Goal: Task Accomplishment & Management: Use online tool/utility

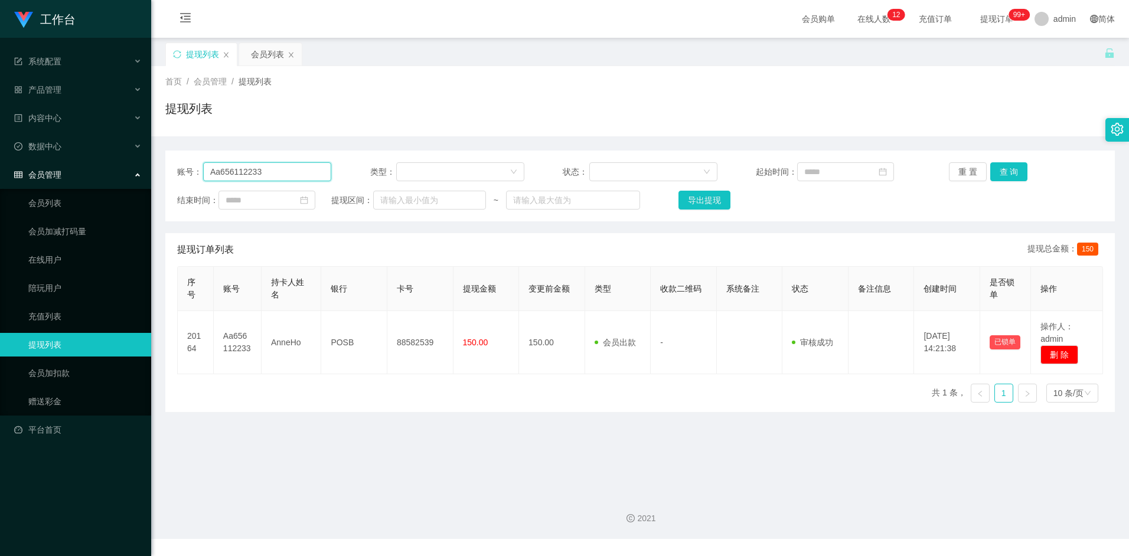
click at [263, 175] on input "Aa656112233" at bounding box center [267, 171] width 128 height 19
click at [334, 424] on main "关闭左侧 关闭右侧 关闭其它 刷新页面 提现列表 会员列表 首页 / 会员管理 / 提现列表 / 提现列表 账号： Aa656112233 类型： 状态： 起…" at bounding box center [640, 261] width 978 height 446
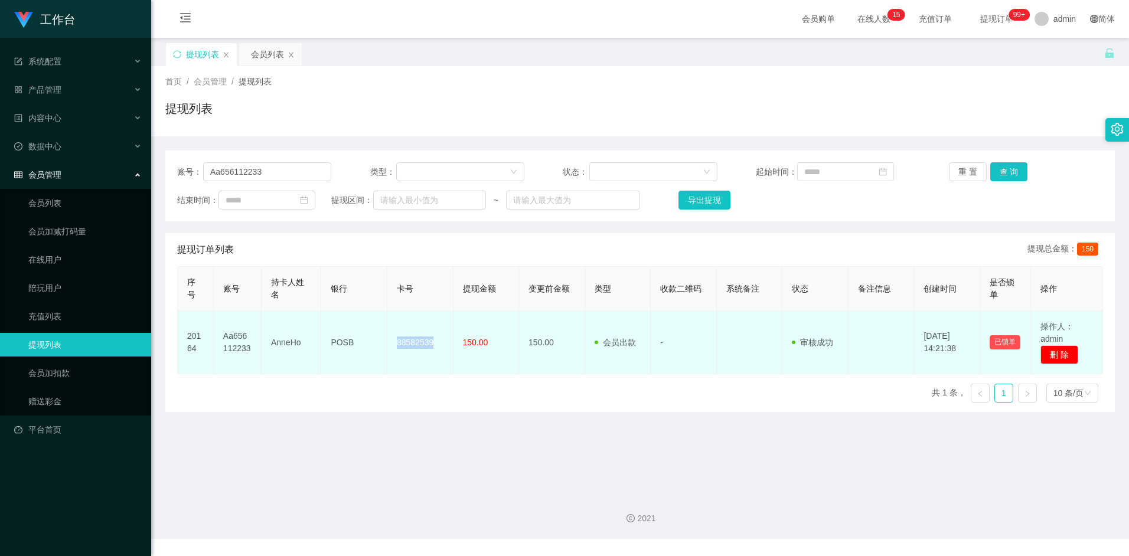
drag, startPoint x: 396, startPoint y: 342, endPoint x: 434, endPoint y: 344, distance: 38.4
click at [434, 344] on td "88582539" at bounding box center [420, 342] width 66 height 63
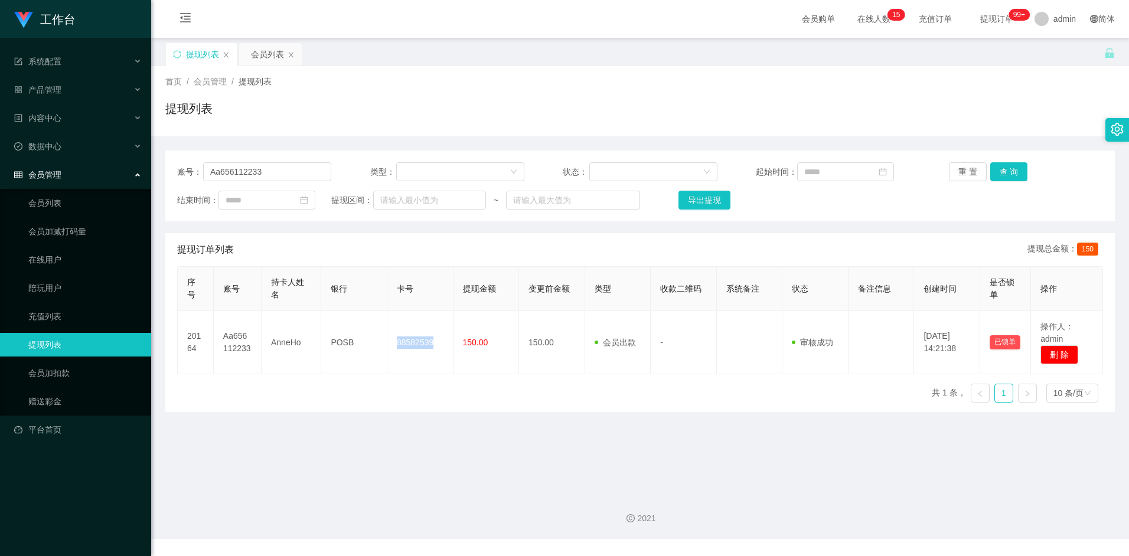
copy td "88582539"
click at [395, 387] on div "序号 账号 持卡人姓名 银行 卡号 提现金额 变更前金额 类型 收款二维码 系统备注 状态 备注信息 创建时间 是否锁单 操作 20164 Aa6561122…" at bounding box center [640, 339] width 926 height 146
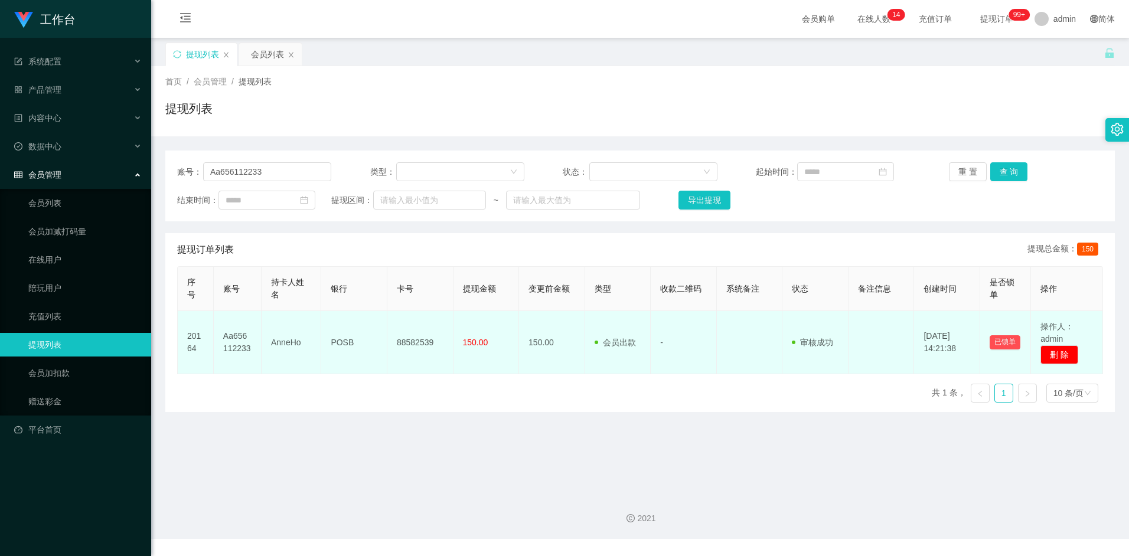
click at [407, 343] on td "88582539" at bounding box center [420, 342] width 66 height 63
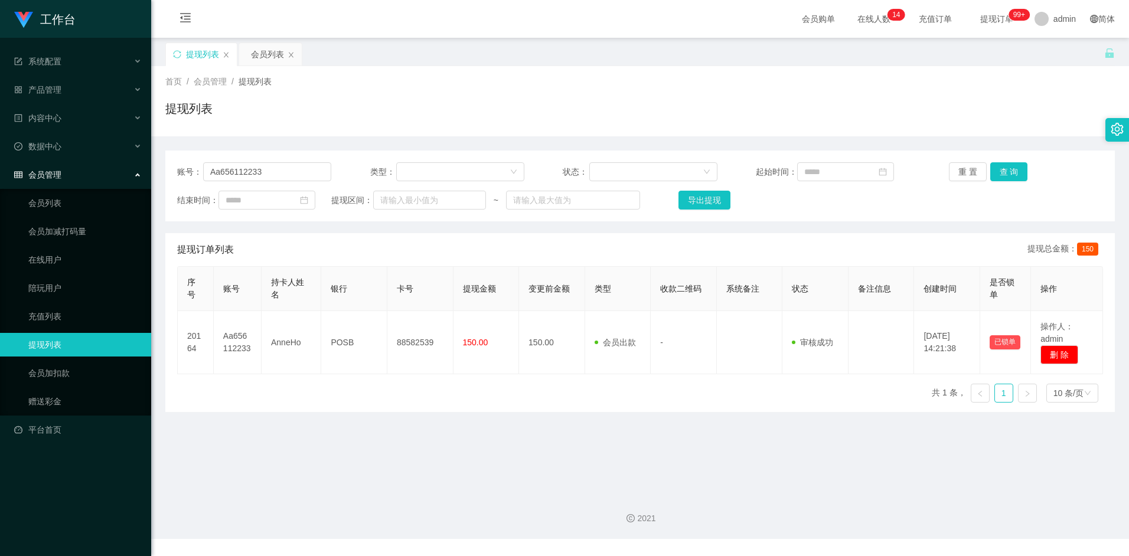
click at [424, 397] on div "序号 账号 持卡人姓名 银行 卡号 提现金额 变更前金额 类型 收款二维码 系统备注 状态 备注信息 创建时间 是否锁单 操作 20164 Aa6561122…" at bounding box center [640, 339] width 926 height 146
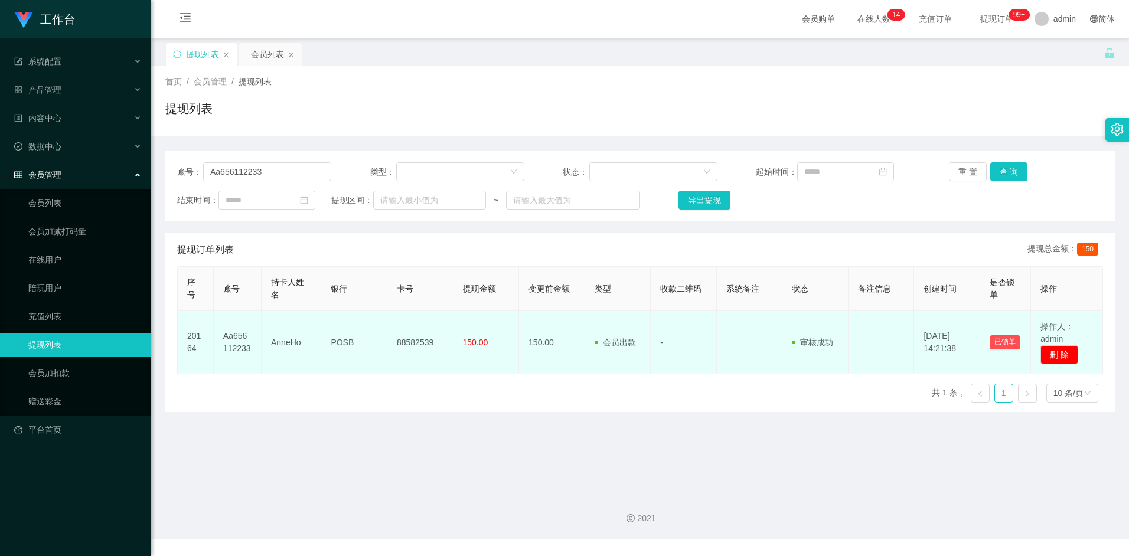
click at [420, 348] on td "88582539" at bounding box center [420, 342] width 66 height 63
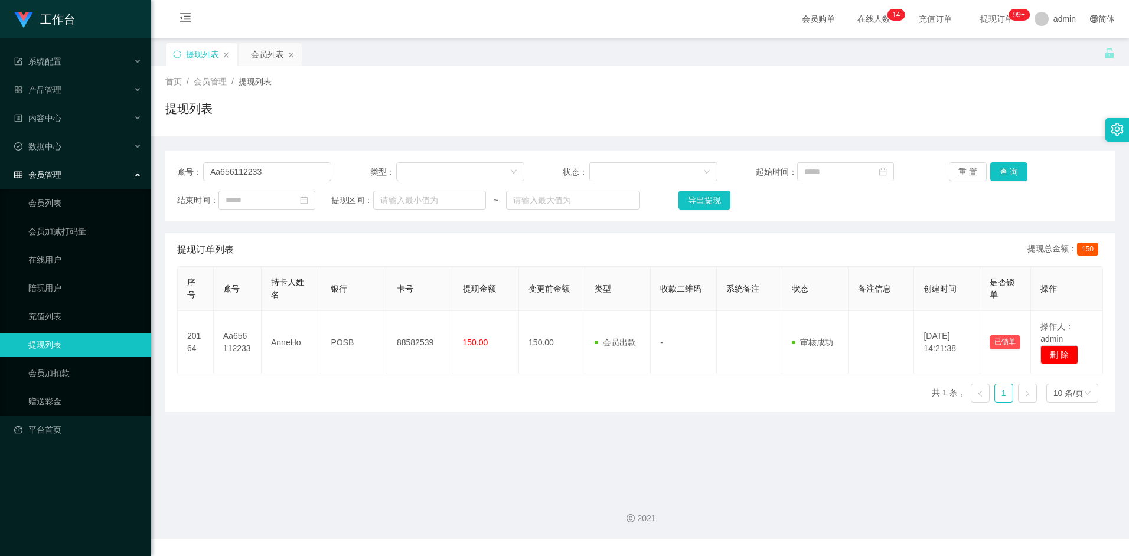
click at [430, 392] on div "序号 账号 持卡人姓名 银行 卡号 提现金额 变更前金额 类型 收款二维码 系统备注 状态 备注信息 创建时间 是否锁单 操作 20164 Aa6561122…" at bounding box center [640, 339] width 926 height 146
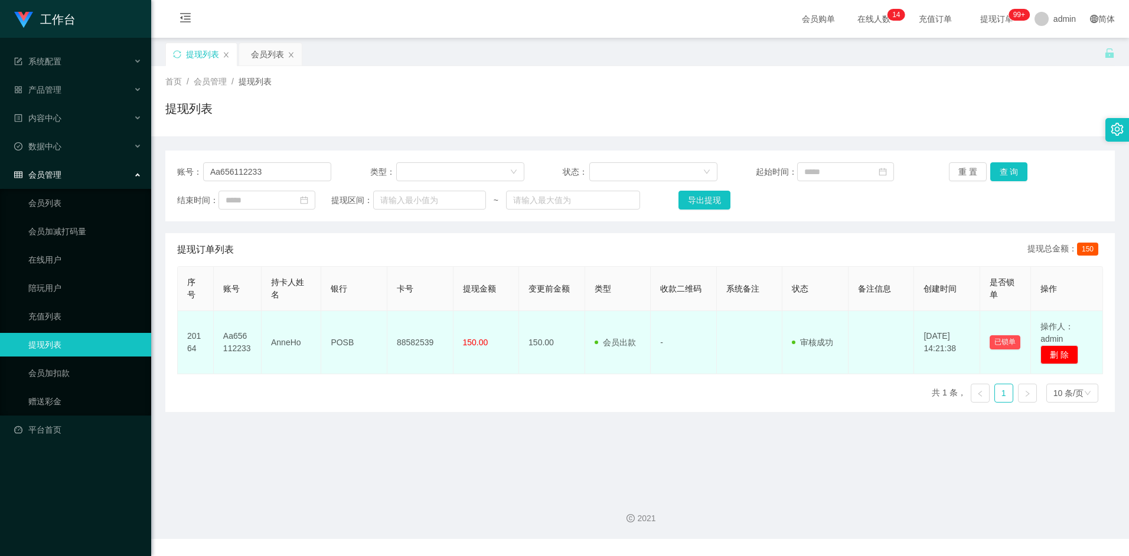
click at [424, 344] on td "88582539" at bounding box center [420, 342] width 66 height 63
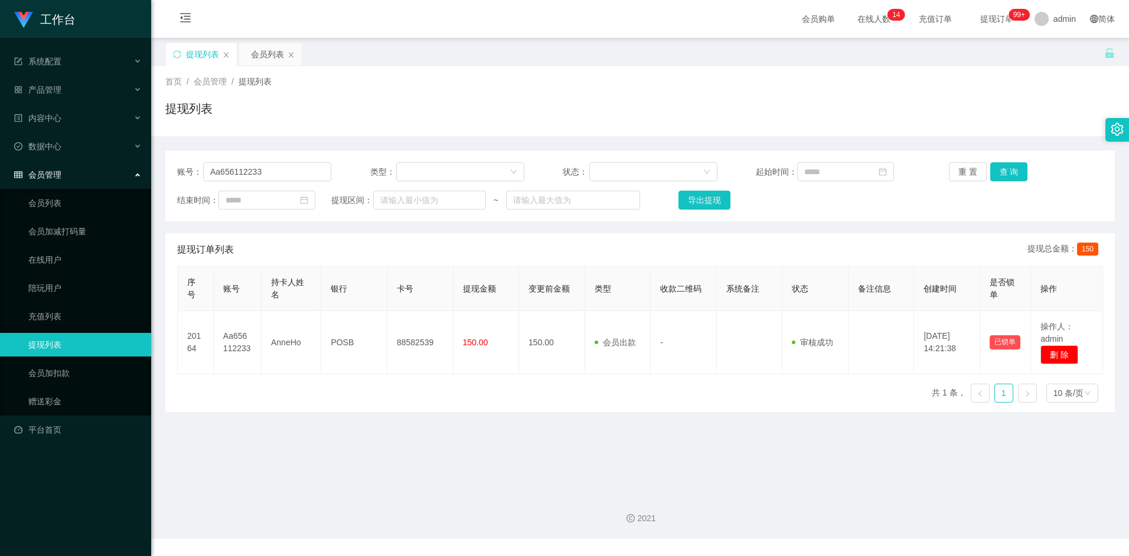
click at [421, 391] on div "序号 账号 持卡人姓名 银行 卡号 提现金额 变更前金额 类型 收款二维码 系统备注 状态 备注信息 创建时间 是否锁单 操作 20164 Aa6561122…" at bounding box center [640, 339] width 926 height 146
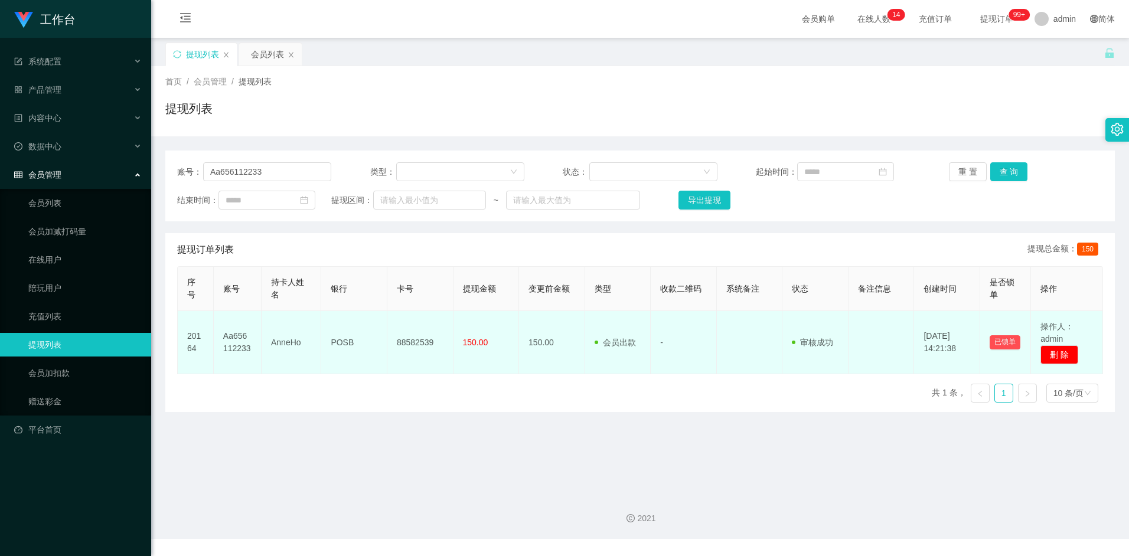
click at [423, 331] on td "88582539" at bounding box center [420, 342] width 66 height 63
click at [423, 358] on td "88582539" at bounding box center [420, 342] width 66 height 63
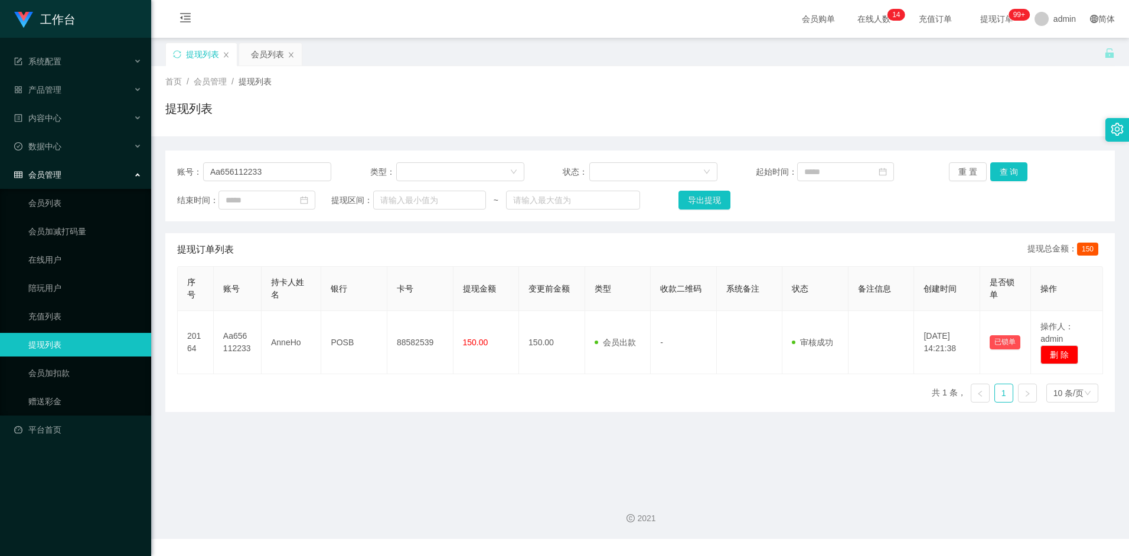
click at [423, 380] on div "序号 账号 持卡人姓名 银行 卡号 提现金额 变更前金额 类型 收款二维码 系统备注 状态 备注信息 创建时间 是否锁单 操作 20164 Aa6561122…" at bounding box center [640, 339] width 926 height 146
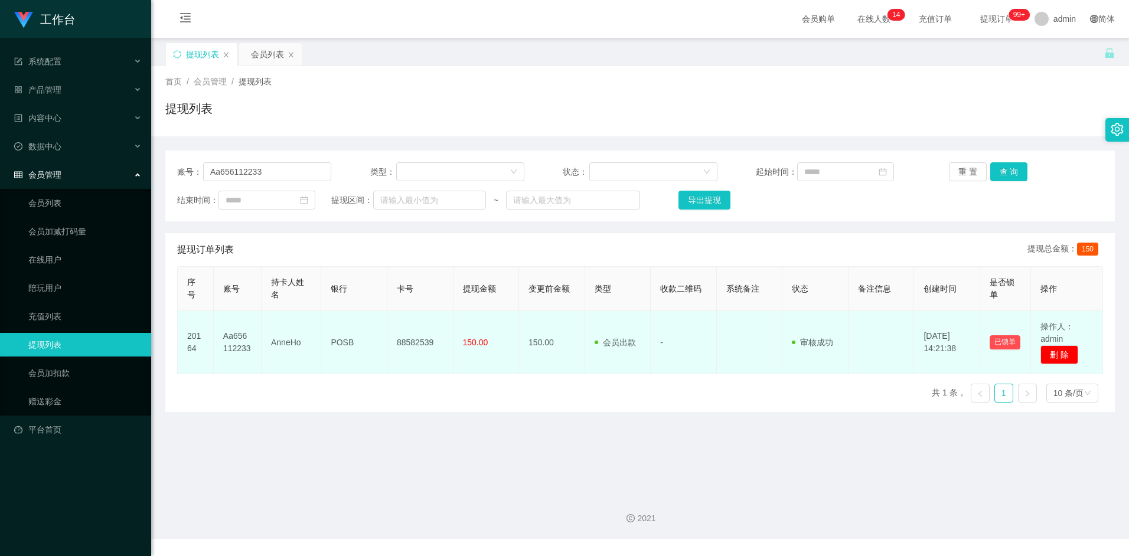
click at [417, 340] on td "88582539" at bounding box center [420, 342] width 66 height 63
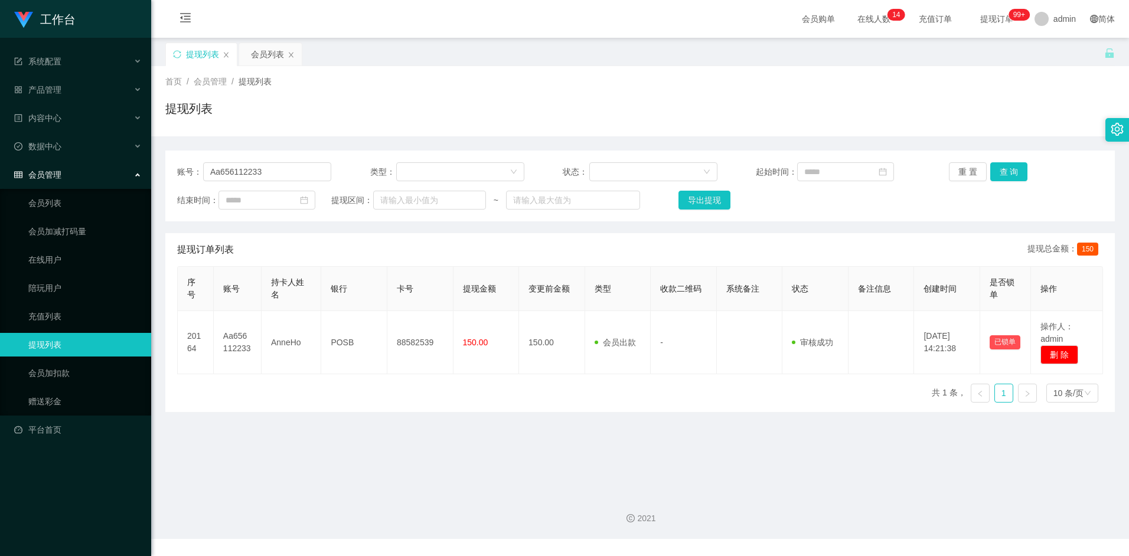
click at [427, 381] on div "序号 账号 持卡人姓名 银行 卡号 提现金额 变更前金额 类型 收款二维码 系统备注 状态 备注信息 创建时间 是否锁单 操作 20164 Aa6561122…" at bounding box center [640, 339] width 926 height 146
drag, startPoint x: 273, startPoint y: 173, endPoint x: 187, endPoint y: 171, distance: 85.6
click at [187, 171] on div "账号： Aa656112233" at bounding box center [254, 171] width 154 height 19
click at [276, 177] on input "Aa656112233" at bounding box center [267, 171] width 128 height 19
drag, startPoint x: 274, startPoint y: 172, endPoint x: 192, endPoint y: 168, distance: 81.6
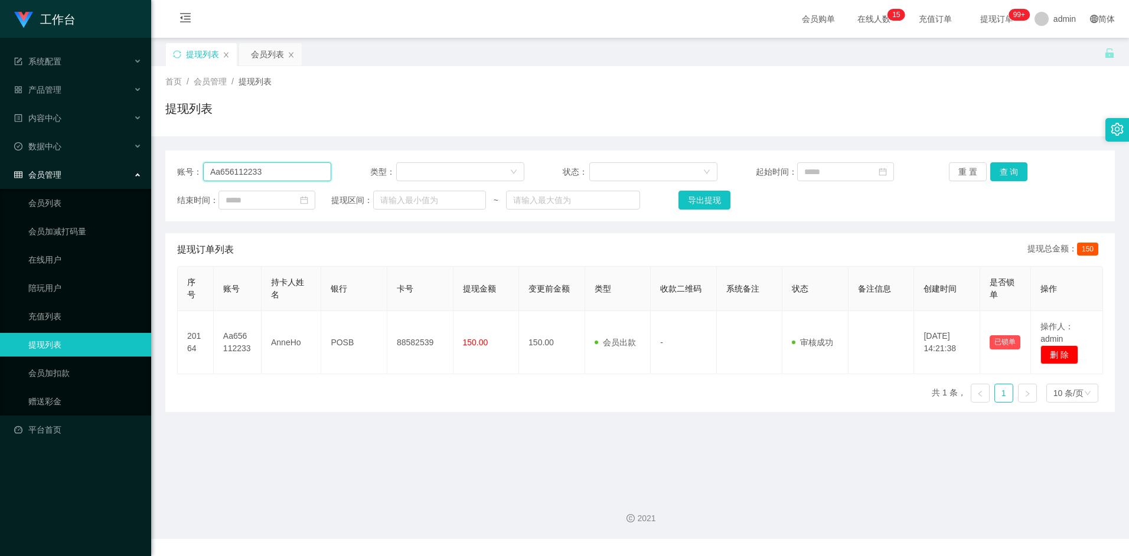
click at [192, 168] on div "账号： Aa656112233" at bounding box center [254, 171] width 154 height 19
click at [301, 175] on input "Aa656112233" at bounding box center [267, 171] width 128 height 19
paste input "dennisjoshua"
type input "dennisjoshua"
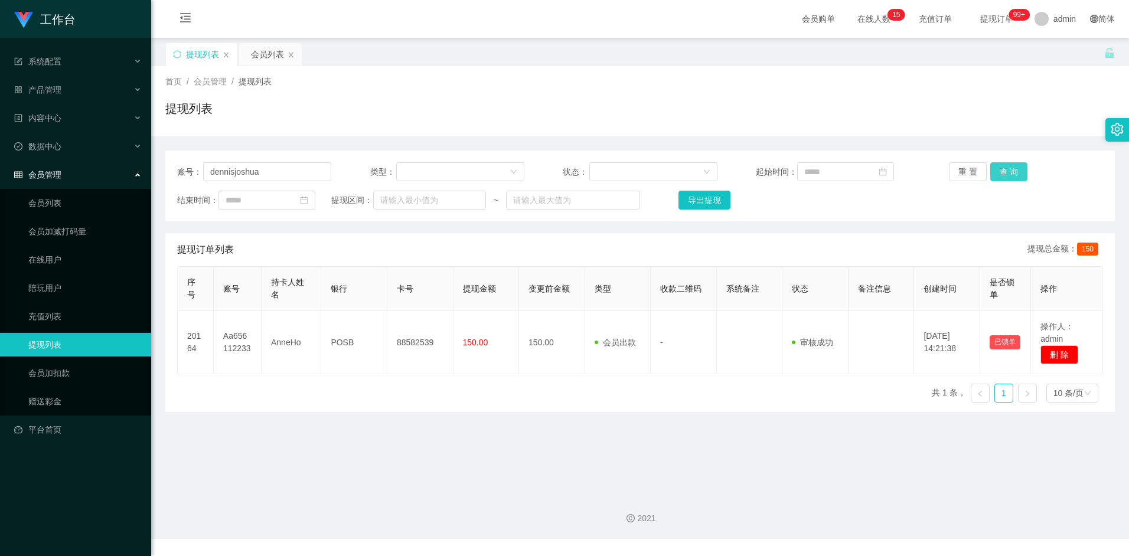
click at [1011, 172] on button "查 询" at bounding box center [1009, 171] width 38 height 19
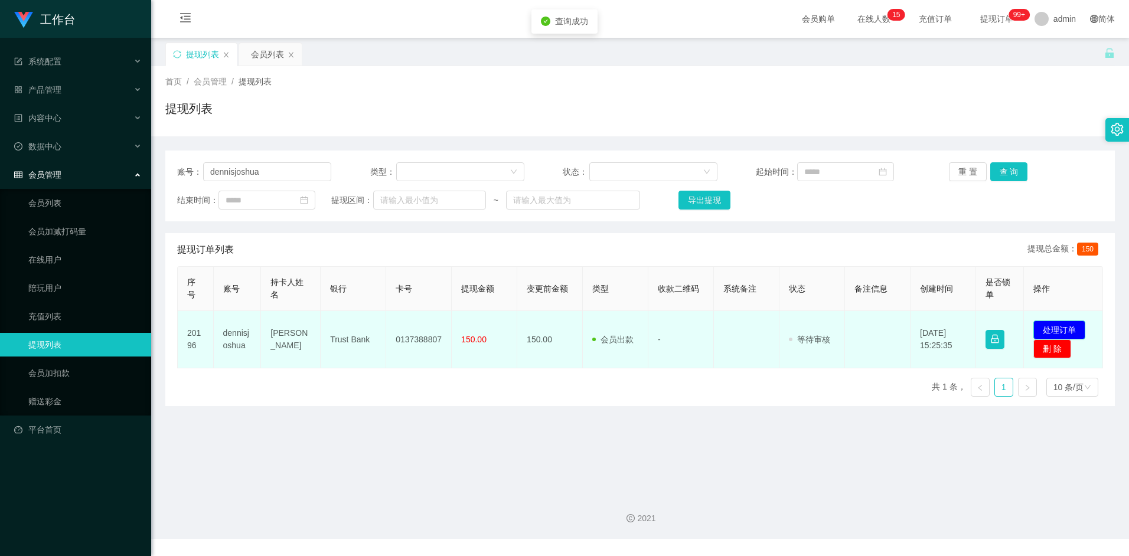
click at [1077, 326] on button "处理订单" at bounding box center [1059, 330] width 52 height 19
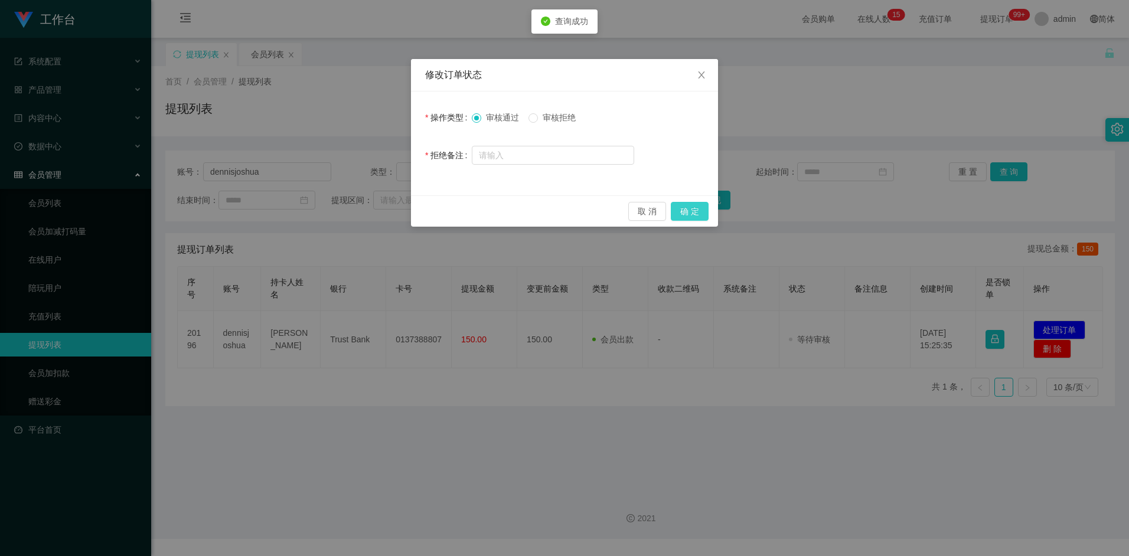
click at [703, 214] on button "确 定" at bounding box center [690, 211] width 38 height 19
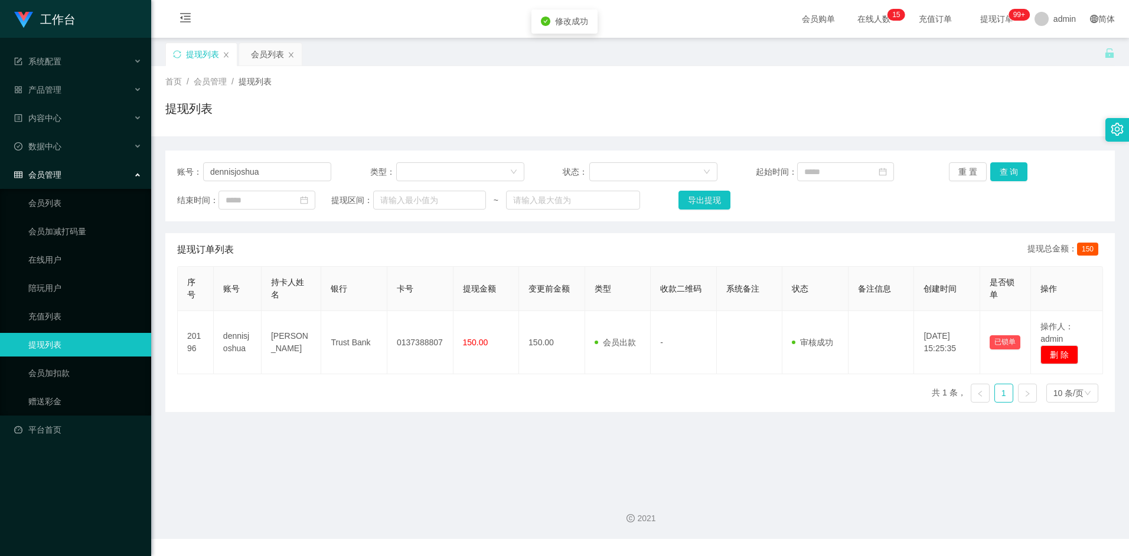
click at [491, 414] on main "关闭左侧 关闭右侧 关闭其它 刷新页面 提现列表 会员列表 首页 / 会员管理 / 提现列表 / 提现列表 账号： dennisjoshua 类型： 状态： …" at bounding box center [640, 261] width 978 height 446
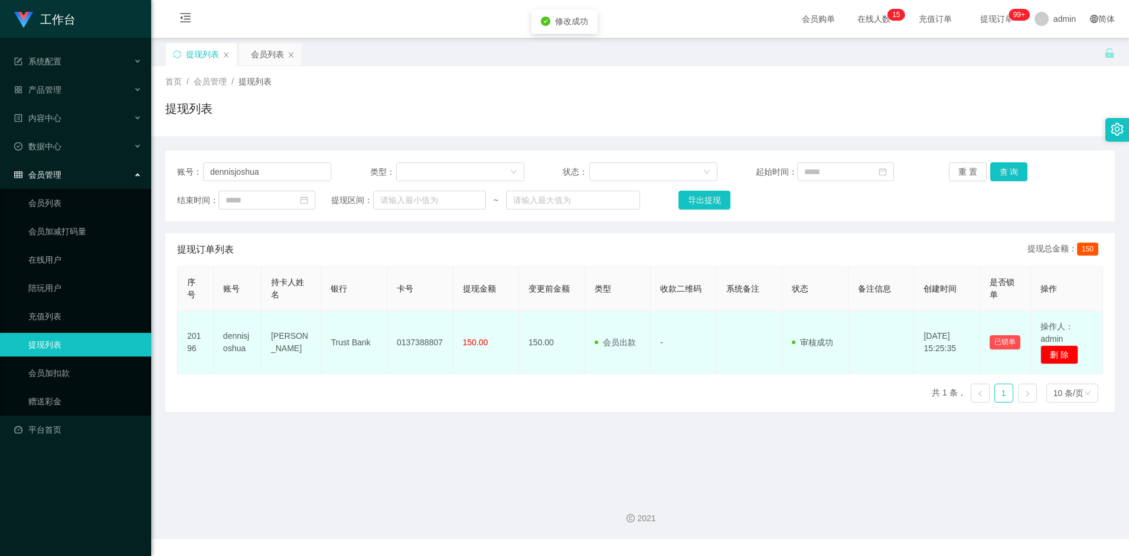
drag, startPoint x: 272, startPoint y: 329, endPoint x: 297, endPoint y: 365, distance: 43.7
click at [297, 365] on td "Dennis Joshua Wong" at bounding box center [292, 342] width 60 height 63
copy td "Dennis Joshua Wong"
click at [350, 342] on td "Trust Bank" at bounding box center [354, 342] width 66 height 63
drag, startPoint x: 329, startPoint y: 341, endPoint x: 372, endPoint y: 342, distance: 42.5
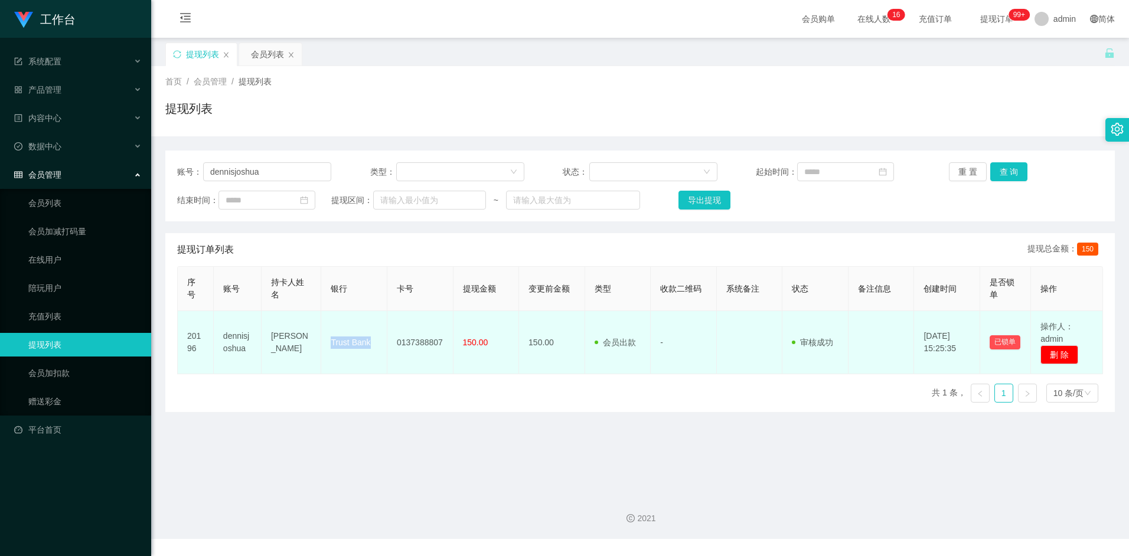
click at [372, 342] on td "Trust Bank" at bounding box center [354, 342] width 66 height 63
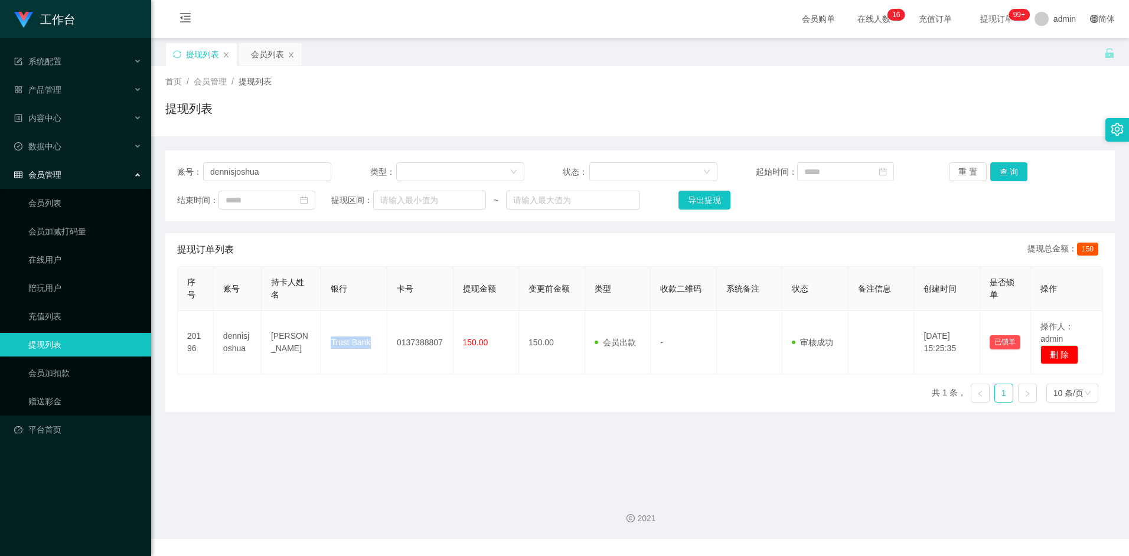
copy td "Trust Bank"
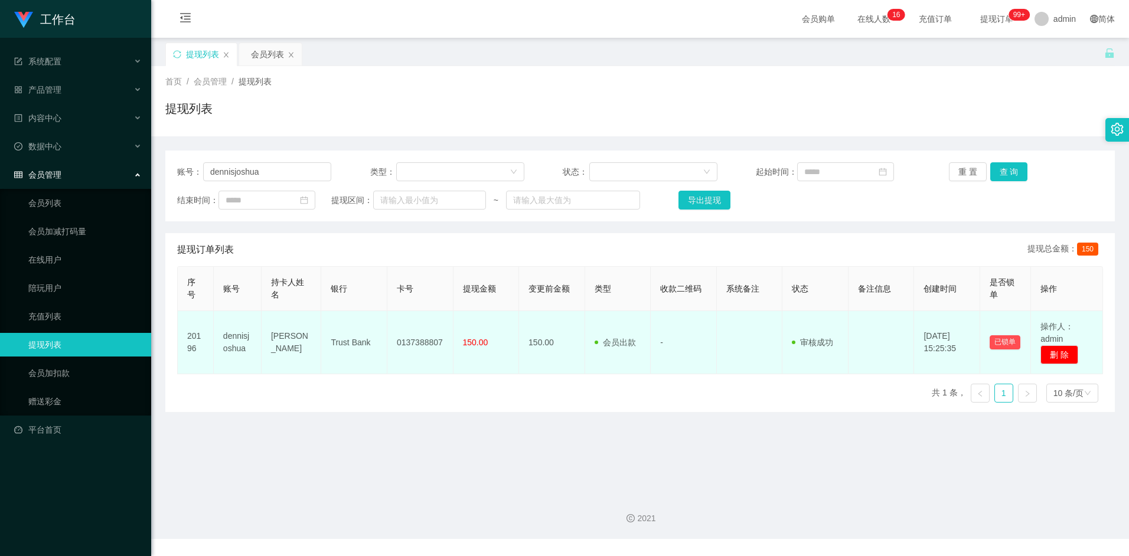
click at [426, 347] on td "0137388807" at bounding box center [420, 342] width 66 height 63
click at [405, 341] on td "0137388807" at bounding box center [420, 342] width 66 height 63
click at [408, 341] on td "0137388807" at bounding box center [420, 342] width 66 height 63
copy td "0137388807"
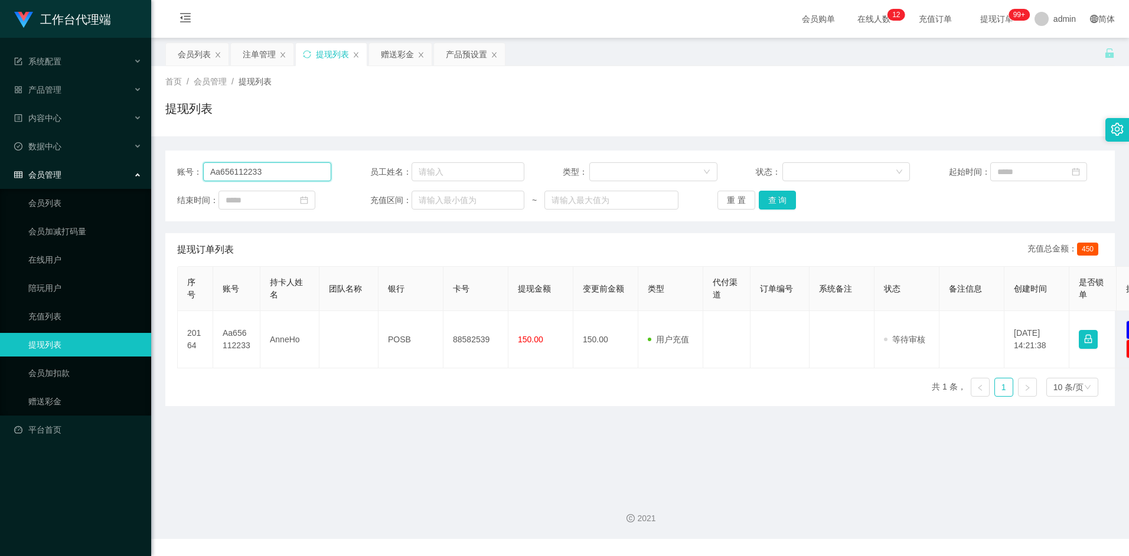
drag, startPoint x: 281, startPoint y: 175, endPoint x: 164, endPoint y: 167, distance: 117.1
click at [164, 167] on main "关闭左侧 关闭右侧 关闭其它 刷新页面 会员列表 注单管理 提现列表 赠送彩金 产品预设置 首页 / 会员管理 / 提现列表 / 提现列表 账号： Aa656…" at bounding box center [640, 261] width 978 height 446
click at [266, 175] on input "denn" at bounding box center [267, 171] width 128 height 19
type input "dennisjoshua"
click at [786, 203] on button "查 询" at bounding box center [778, 200] width 38 height 19
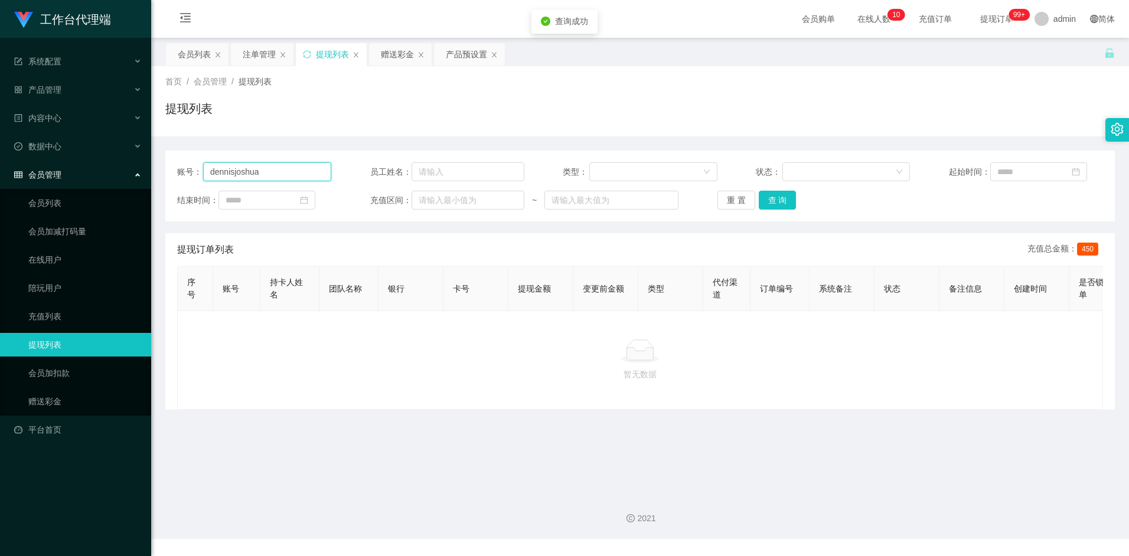
drag, startPoint x: 272, startPoint y: 175, endPoint x: 255, endPoint y: 182, distance: 18.8
click at [180, 169] on div "账号： dennisjoshua" at bounding box center [254, 171] width 154 height 19
click at [193, 48] on div "会员列表" at bounding box center [194, 54] width 33 height 22
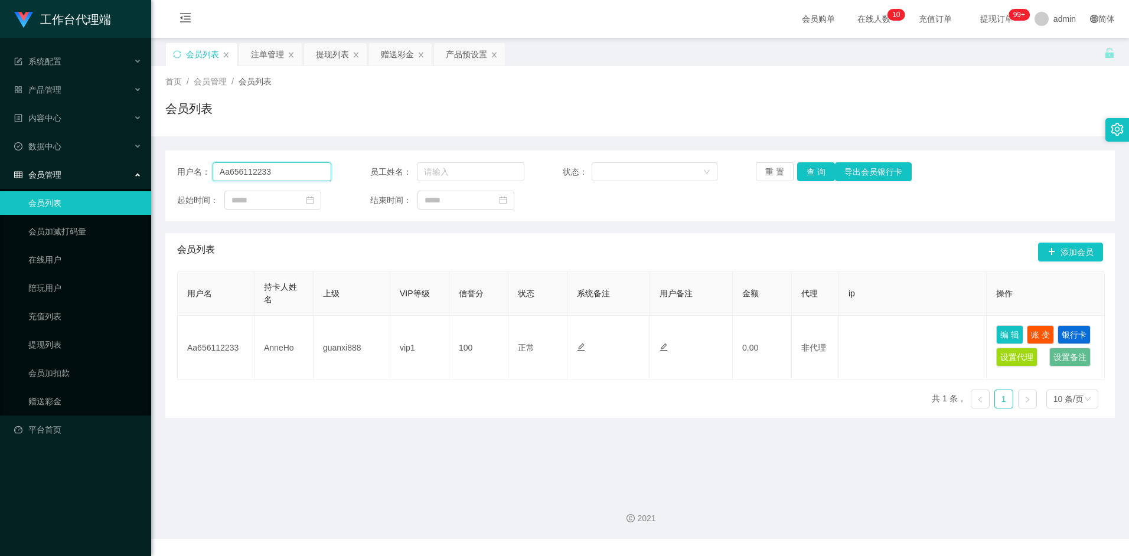
drag, startPoint x: 272, startPoint y: 171, endPoint x: 102, endPoint y: 171, distance: 170.0
click at [102, 171] on section "工作台代理端 系统配置 产品管理 产品列表 产品预设置 开奖记录 注单管理 即时注单 内容中心 数据中心 会员管理 会员列表 会员加减打码量 在线用户 陪玩用…" at bounding box center [564, 269] width 1129 height 539
paste input "dennisjoshua"
type input "dennisjoshua"
click at [822, 178] on button "查 询" at bounding box center [816, 171] width 38 height 19
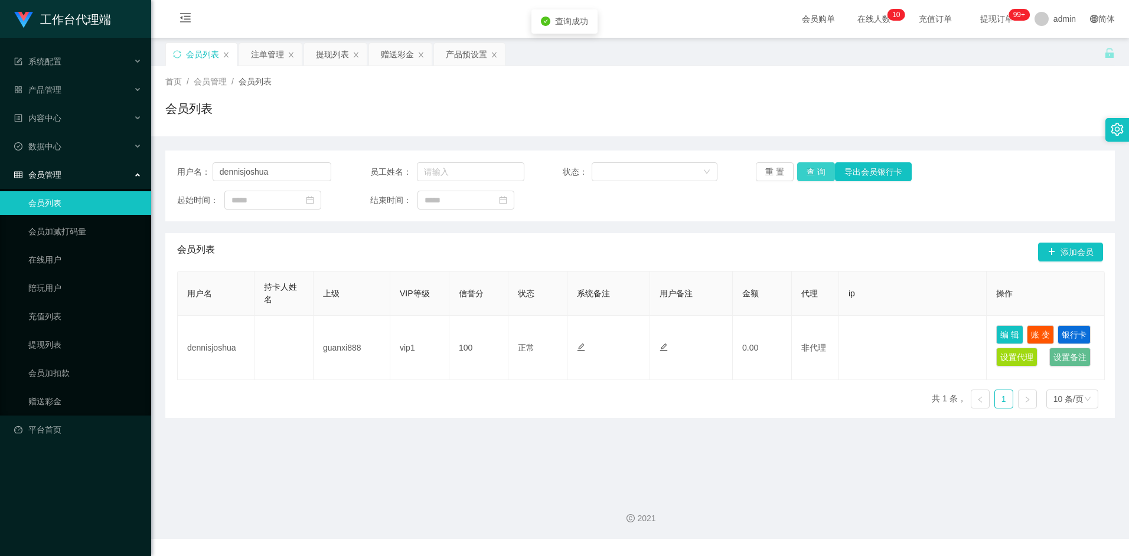
click at [819, 169] on button "查 询" at bounding box center [816, 171] width 38 height 19
drag, startPoint x: 277, startPoint y: 172, endPoint x: 208, endPoint y: 172, distance: 69.1
click at [208, 172] on div "用户名： dennisjoshua" at bounding box center [254, 171] width 154 height 19
click at [333, 55] on div "提现列表" at bounding box center [332, 54] width 33 height 22
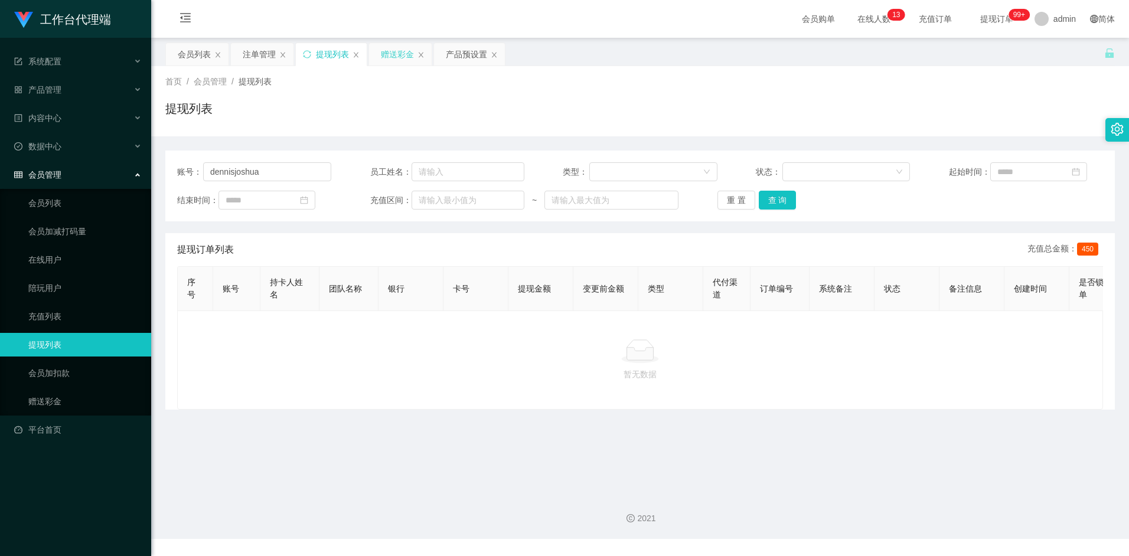
click at [386, 58] on div "赠送彩金" at bounding box center [397, 54] width 33 height 22
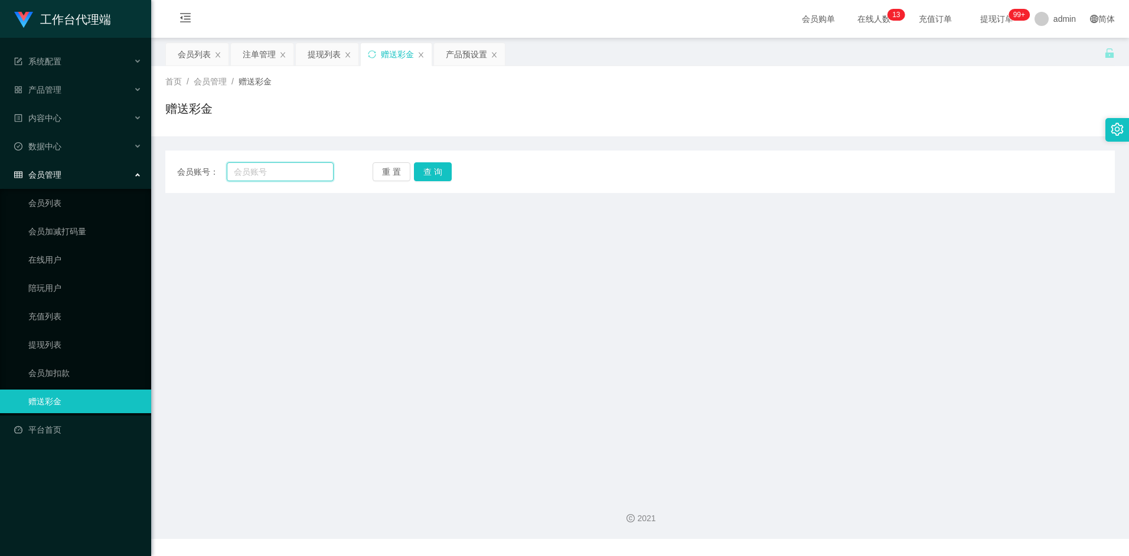
click at [279, 170] on input "text" at bounding box center [280, 171] width 106 height 19
paste input "dennisjoshua"
type input "dennisjoshua"
click at [437, 168] on button "查 询" at bounding box center [433, 171] width 38 height 19
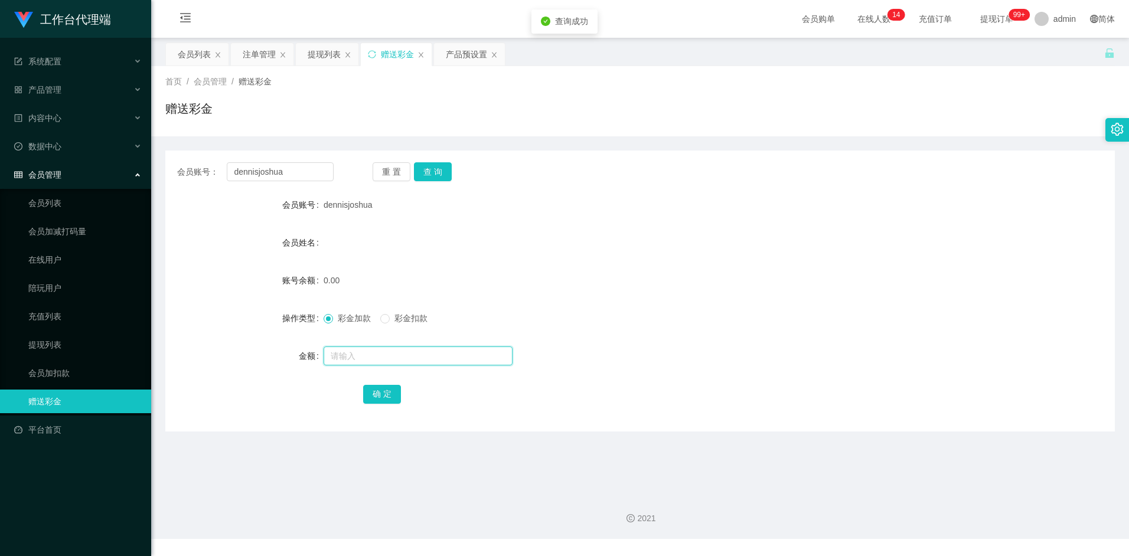
click at [341, 354] on input "text" at bounding box center [418, 356] width 189 height 19
type input "100"
click at [385, 388] on button "确 定" at bounding box center [382, 394] width 38 height 19
click at [183, 46] on div "会员列表" at bounding box center [194, 54] width 33 height 22
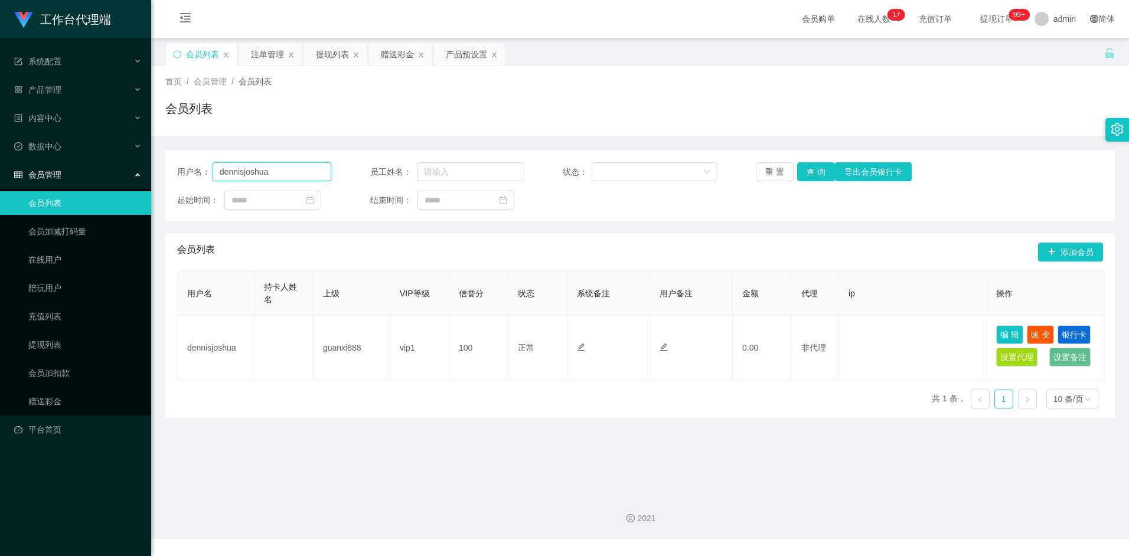
drag, startPoint x: 276, startPoint y: 172, endPoint x: 167, endPoint y: 168, distance: 109.3
click at [167, 168] on div "用户名： dennisjoshua 员工姓名： 状态： 重 置 查 询 导出会员银行卡 起始时间： 结束时间：" at bounding box center [639, 186] width 949 height 71
paste input "Aa656112233"
type input "Aa656112233"
click at [821, 176] on button "查 询" at bounding box center [816, 171] width 38 height 19
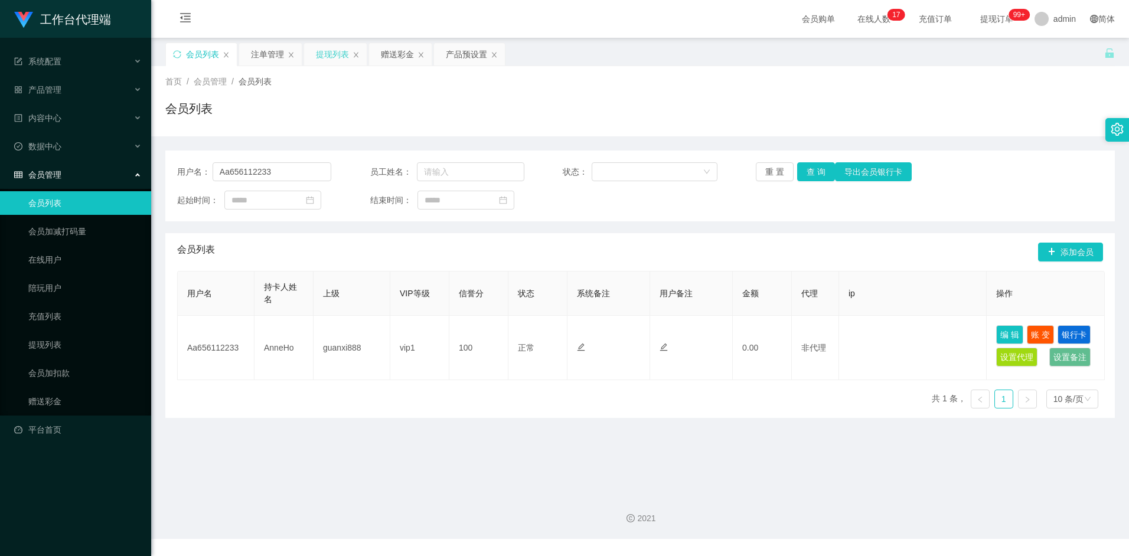
click at [327, 53] on div "提现列表" at bounding box center [332, 54] width 33 height 22
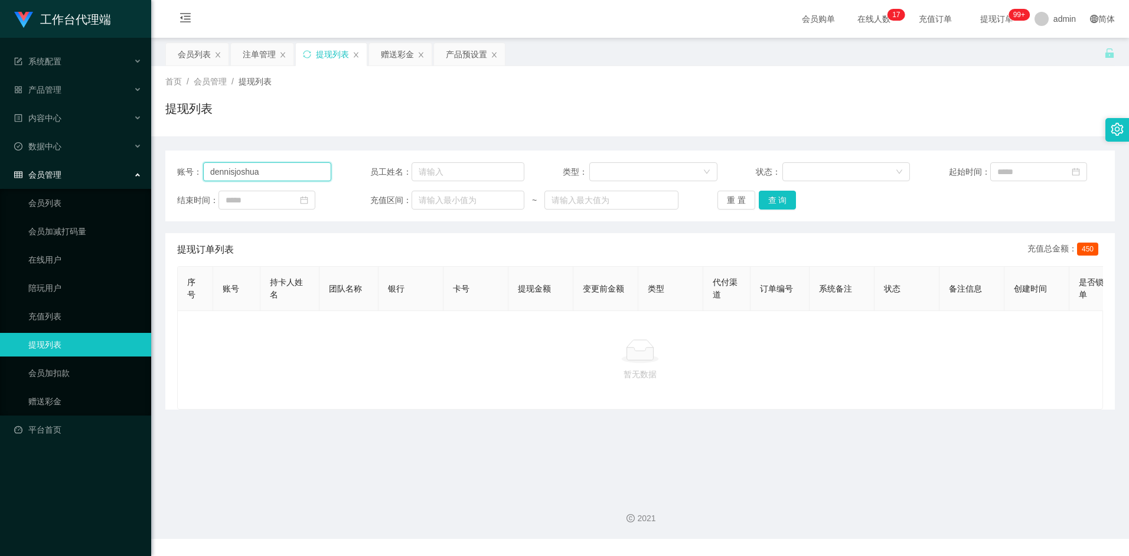
drag, startPoint x: 284, startPoint y: 170, endPoint x: 114, endPoint y: 171, distance: 170.0
click at [115, 171] on section "工作台代理端 系统配置 产品管理 产品列表 产品预设置 开奖记录 注单管理 即时注单 内容中心 数据中心 会员管理 会员列表 会员加减打码量 在线用户 陪玩用…" at bounding box center [564, 269] width 1129 height 539
paste input "Aa656112233"
type input "Aa656112233"
click at [778, 201] on button "查 询" at bounding box center [778, 200] width 38 height 19
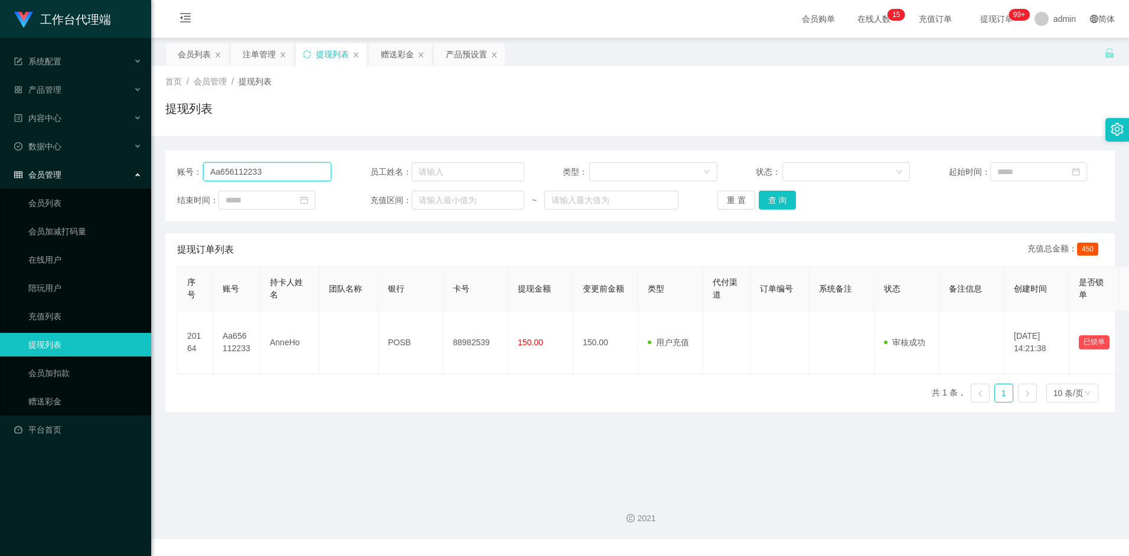
drag, startPoint x: 263, startPoint y: 174, endPoint x: 189, endPoint y: 173, distance: 74.4
click at [188, 174] on div "账号： Aa656112233" at bounding box center [254, 171] width 154 height 19
click at [345, 131] on div "首页 / 会员管理 / 提现列表 / 提现列表" at bounding box center [640, 101] width 978 height 70
drag, startPoint x: 404, startPoint y: 53, endPoint x: 383, endPoint y: 96, distance: 47.8
click at [404, 53] on div "赠送彩金" at bounding box center [397, 54] width 33 height 22
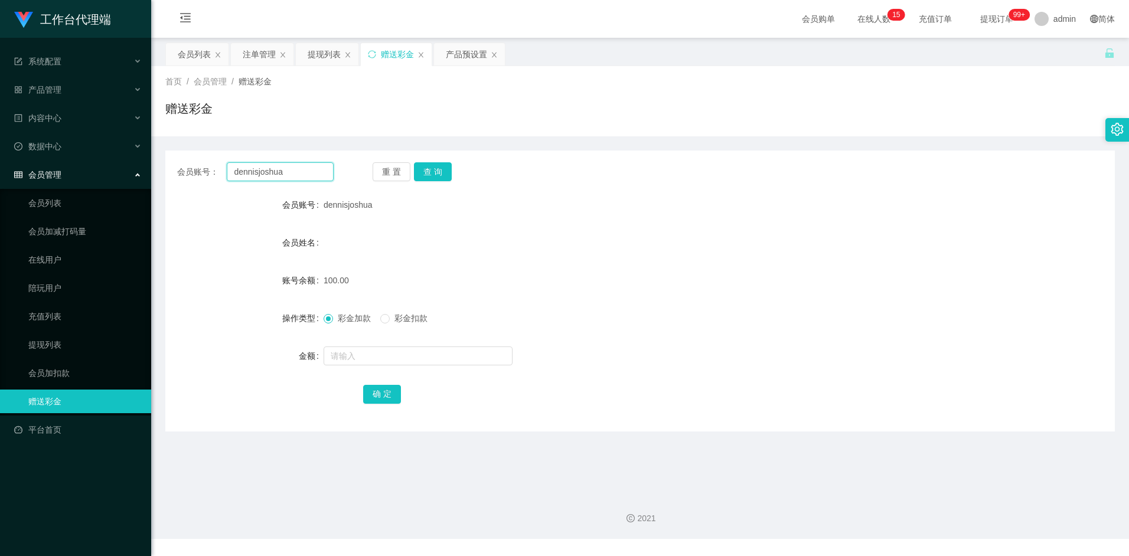
drag, startPoint x: 298, startPoint y: 170, endPoint x: 146, endPoint y: 169, distance: 151.7
click at [143, 169] on section "工作台代理端 系统配置 产品管理 产品列表 产品预设置 开奖记录 注单管理 即时注单 内容中心 数据中心 会员管理 会员列表 会员加减打码量 在线用户 陪玩用…" at bounding box center [564, 269] width 1129 height 539
click at [310, 172] on input "dennisjoshua" at bounding box center [280, 171] width 106 height 19
click at [197, 58] on div "会员列表" at bounding box center [194, 54] width 33 height 22
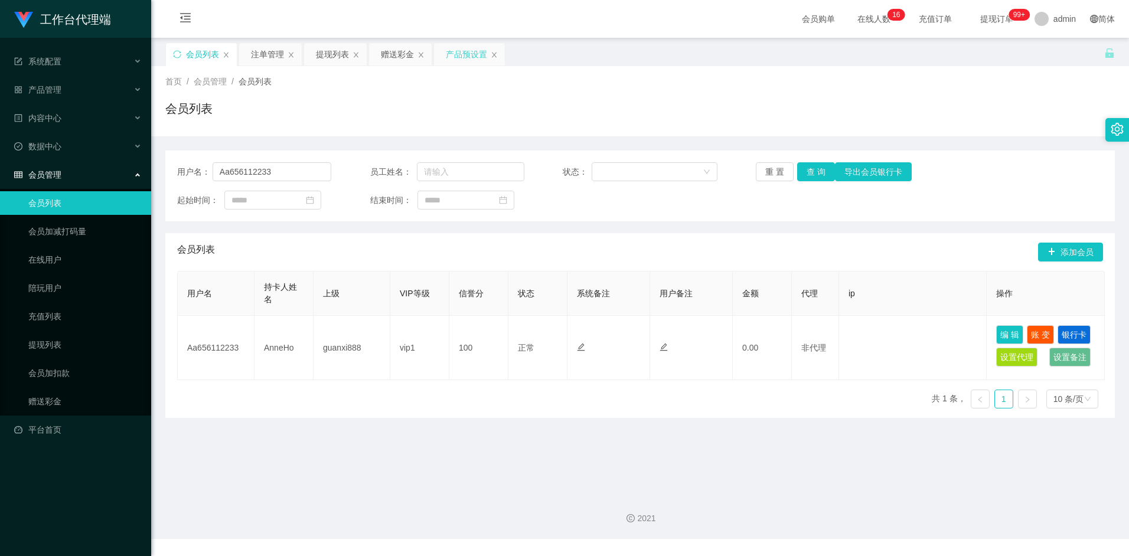
click at [469, 60] on div "产品预设置" at bounding box center [466, 54] width 41 height 22
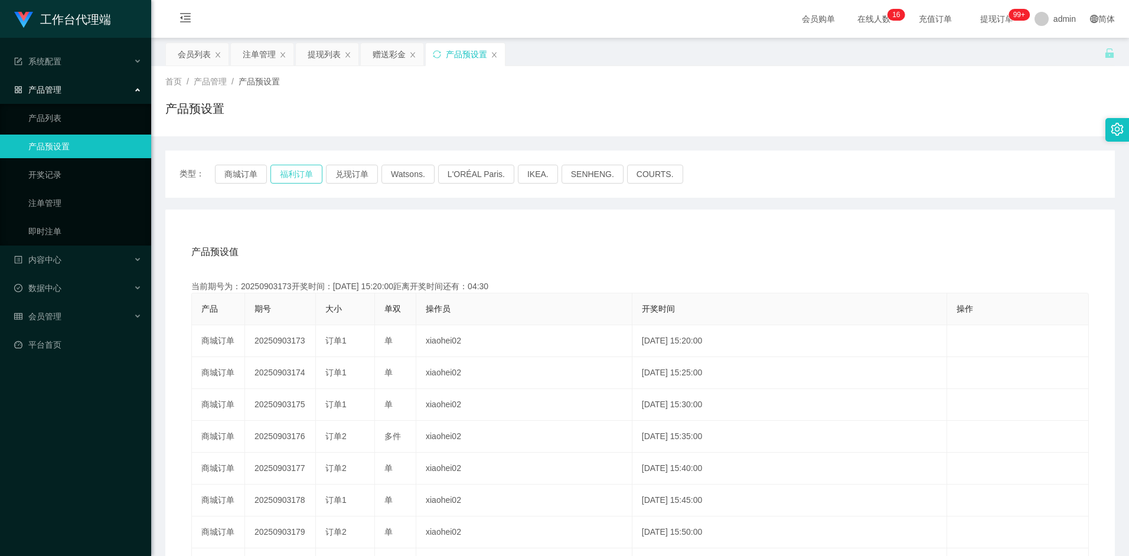
click at [308, 178] on button "福利订单" at bounding box center [296, 174] width 52 height 19
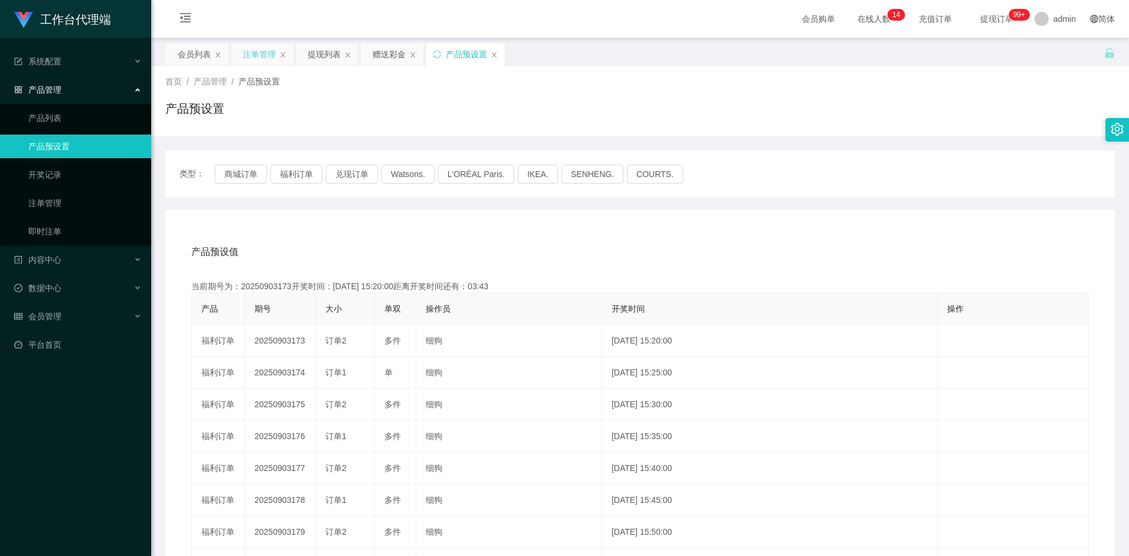
click at [260, 54] on div "注单管理" at bounding box center [259, 54] width 33 height 22
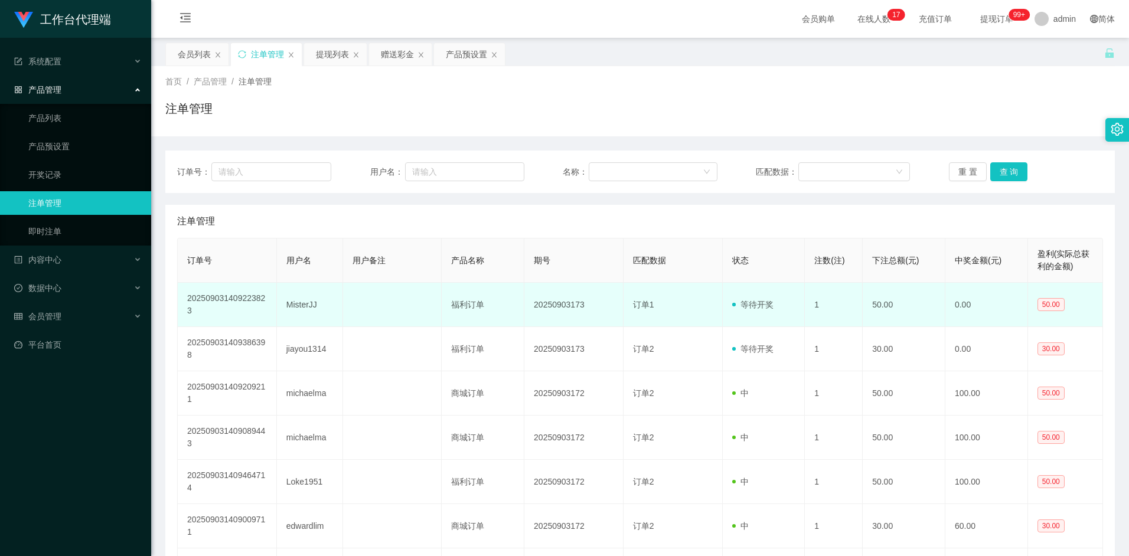
click at [566, 308] on td "20250903173" at bounding box center [573, 305] width 99 height 44
drag, startPoint x: 288, startPoint y: 297, endPoint x: 307, endPoint y: 314, distance: 25.5
click at [307, 314] on td "dennisjoshua" at bounding box center [310, 305] width 66 height 44
copy td "dennisjoshua"
click at [308, 298] on td "dennisjoshua" at bounding box center [310, 305] width 66 height 44
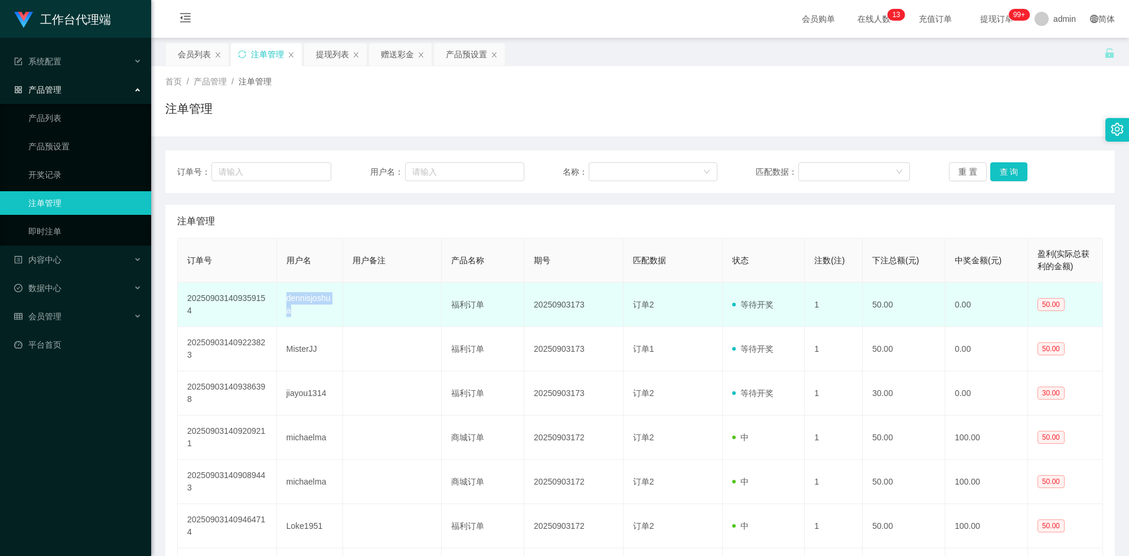
drag, startPoint x: 286, startPoint y: 298, endPoint x: 292, endPoint y: 321, distance: 23.1
click at [292, 321] on td "dennisjoshua" at bounding box center [310, 305] width 66 height 44
copy td "dennisjoshua"
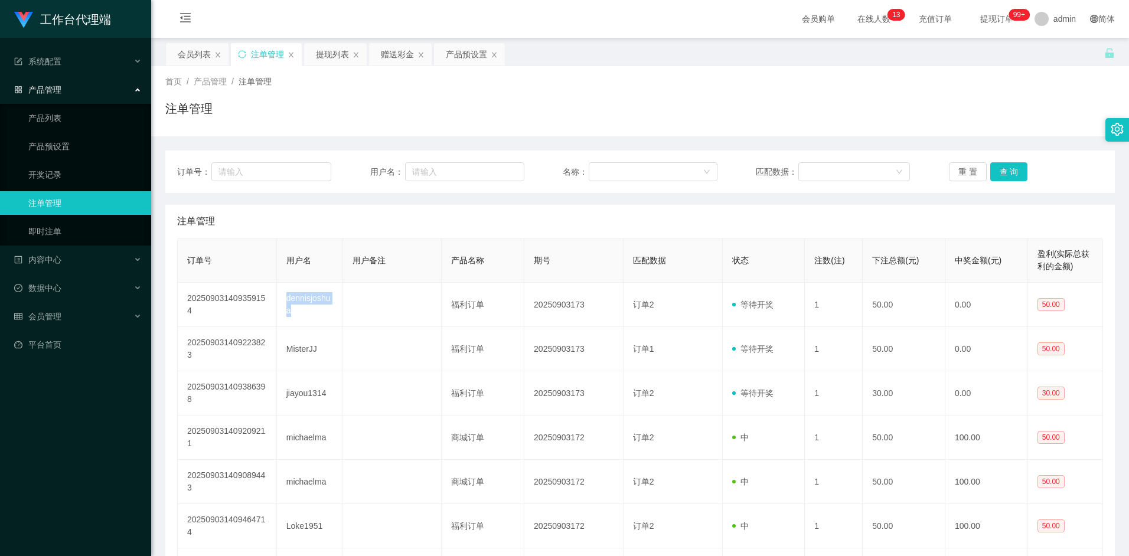
drag, startPoint x: 201, startPoint y: 53, endPoint x: 209, endPoint y: 70, distance: 18.5
click at [201, 53] on div "会员列表" at bounding box center [194, 54] width 33 height 22
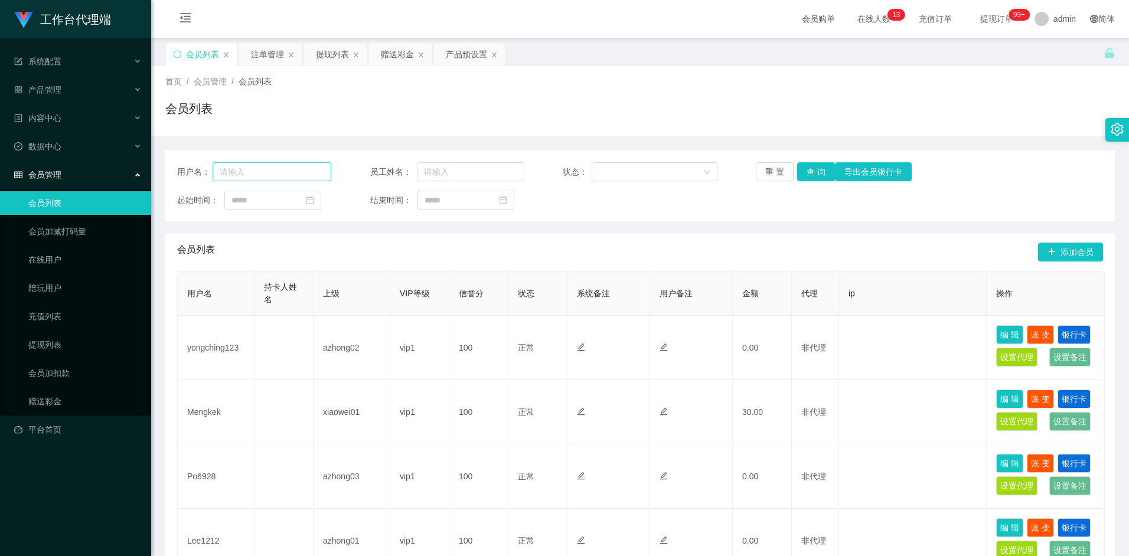
click at [272, 162] on div "用户名： 员工姓名： 状态： 重 置 查 询 导出会员银行卡 起始时间： 结束时间：" at bounding box center [639, 186] width 949 height 71
click at [270, 166] on input "text" at bounding box center [272, 171] width 119 height 19
paste input "dennisjoshua"
type input "dennisjoshua"
click at [835, 171] on button "导出会员银行卡" at bounding box center [873, 171] width 77 height 19
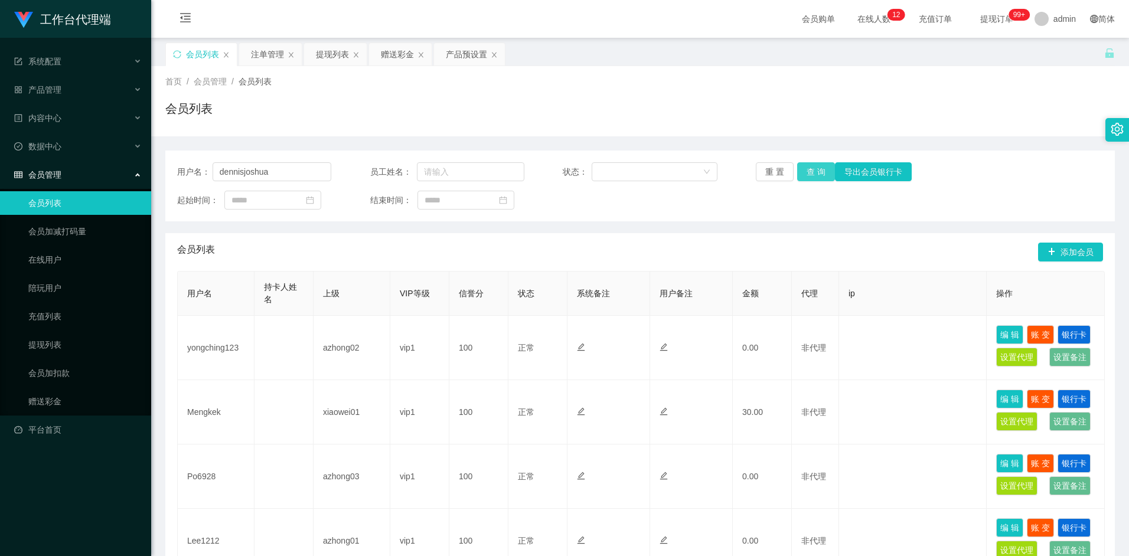
type input "dennisjoshua"
click at [820, 175] on button "查 询" at bounding box center [816, 171] width 38 height 19
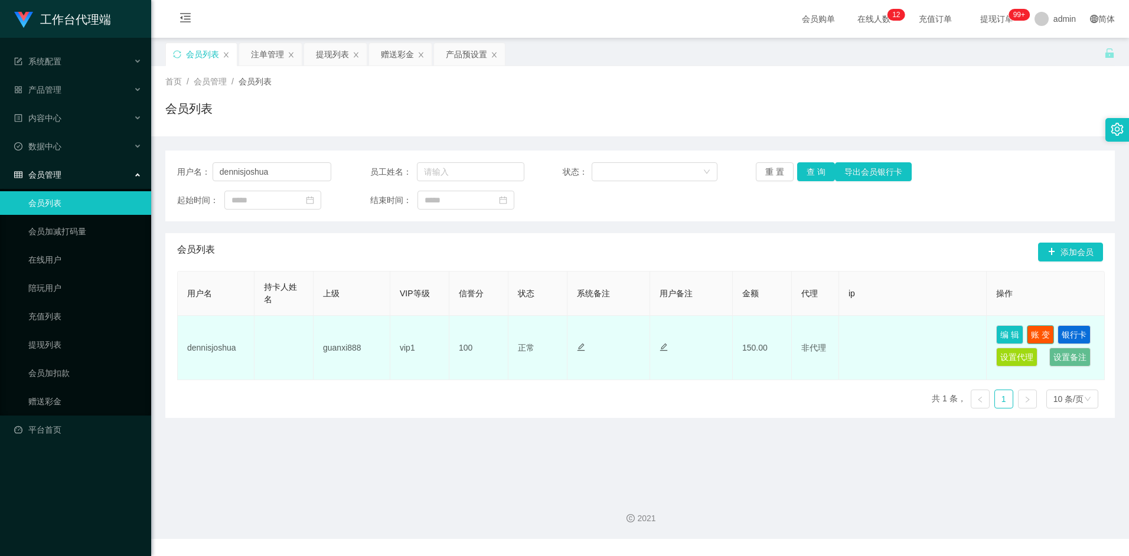
click at [1040, 331] on button "账 变" at bounding box center [1040, 334] width 27 height 19
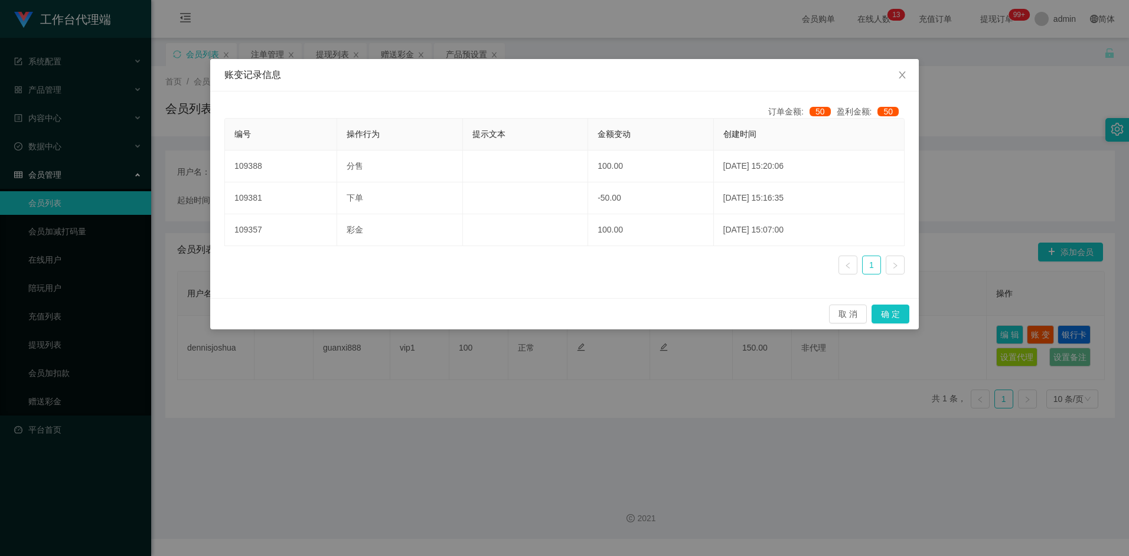
click at [651, 439] on div "账变记录信息 订单金额: 50 盈利金额: 50 编号 操作行为 提示文本 金额变动 创建时间 109388 分售 100.00 2025-09-03 15:…" at bounding box center [564, 278] width 1129 height 556
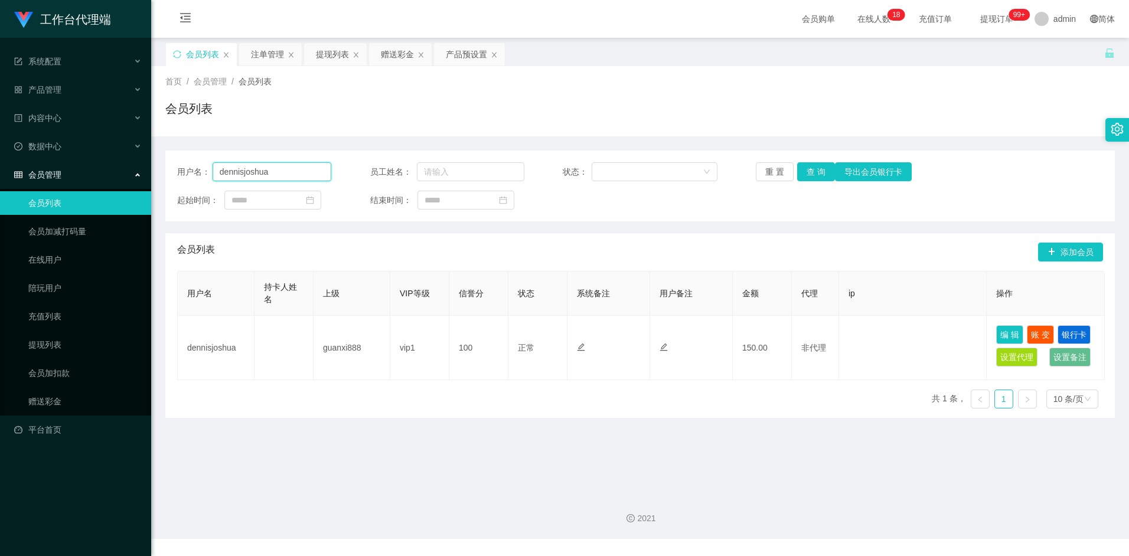
drag, startPoint x: 285, startPoint y: 169, endPoint x: 158, endPoint y: 171, distance: 126.4
click at [158, 171] on main "关闭左侧 关闭右侧 关闭其它 刷新页面 会员列表 注单管理 提现列表 赠送彩金 产品预设置 首页 / 会员管理 / 会员列表 / 会员列表 用户名： denn…" at bounding box center [640, 261] width 978 height 446
drag, startPoint x: 328, startPoint y: 60, endPoint x: 336, endPoint y: 70, distance: 13.5
click at [328, 60] on div "提现列表" at bounding box center [332, 54] width 33 height 22
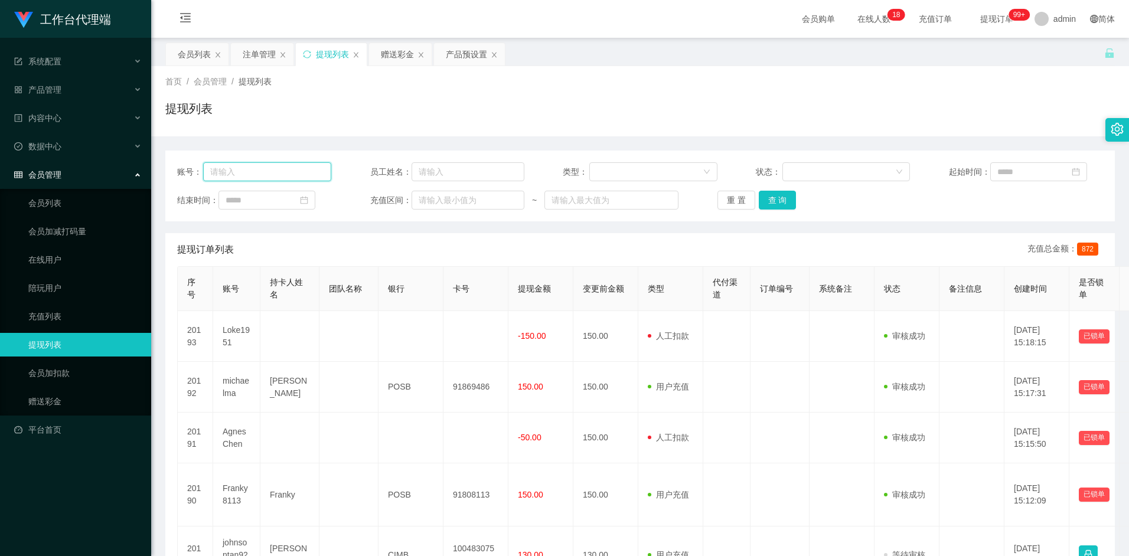
click at [298, 175] on input "text" at bounding box center [267, 171] width 128 height 19
paste input "dennisjoshua"
type input "dennisjoshua"
click at [781, 199] on button "查 询" at bounding box center [778, 200] width 38 height 19
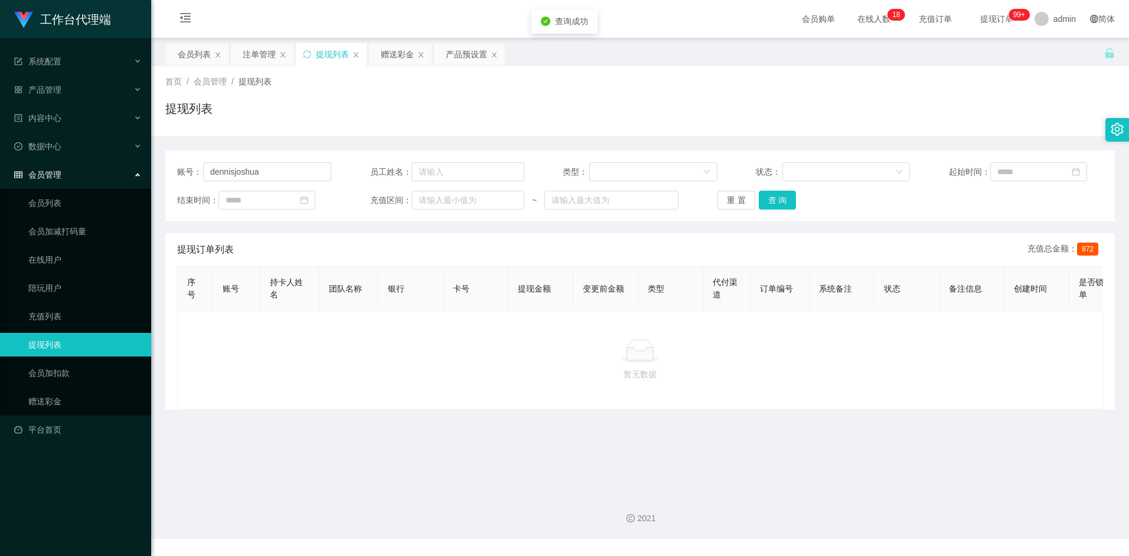
click at [549, 357] on div at bounding box center [640, 351] width 906 height 24
drag, startPoint x: 286, startPoint y: 171, endPoint x: 148, endPoint y: 178, distance: 138.3
click at [148, 178] on section "工作台代理端 系统配置 产品管理 内容中心 数据中心 会员管理 会员列表 会员加减打码量 在线用户 陪玩用户 充值列表 提现列表 会员加扣款 赠送彩金 平台首…" at bounding box center [564, 269] width 1129 height 539
drag, startPoint x: 602, startPoint y: 120, endPoint x: 649, endPoint y: 110, distance: 47.8
click at [603, 120] on div "提现列表" at bounding box center [639, 113] width 949 height 27
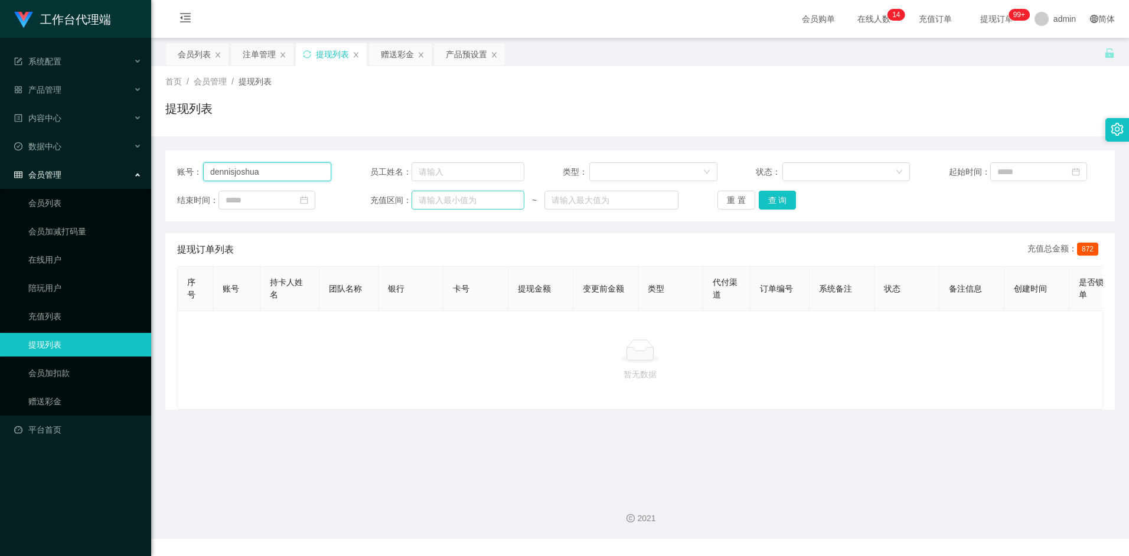
drag, startPoint x: 288, startPoint y: 175, endPoint x: 492, endPoint y: 200, distance: 205.8
click at [288, 175] on input "dennisjoshua" at bounding box center [267, 171] width 128 height 19
click at [775, 194] on button "查 询" at bounding box center [778, 200] width 38 height 19
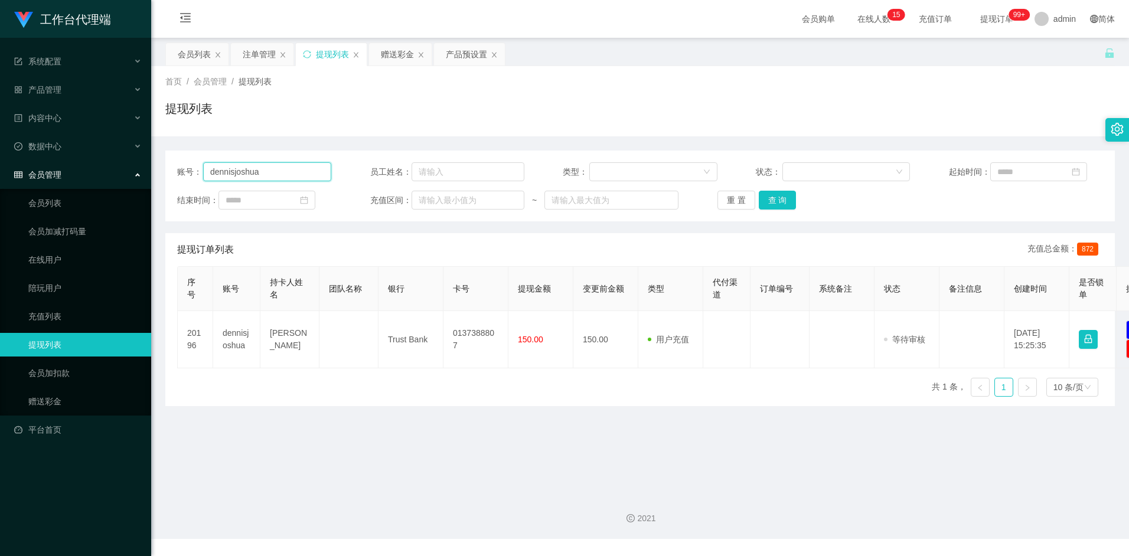
click at [276, 171] on input "dennisjoshua" at bounding box center [267, 171] width 128 height 19
click at [391, 55] on div "赠送彩金" at bounding box center [397, 54] width 33 height 22
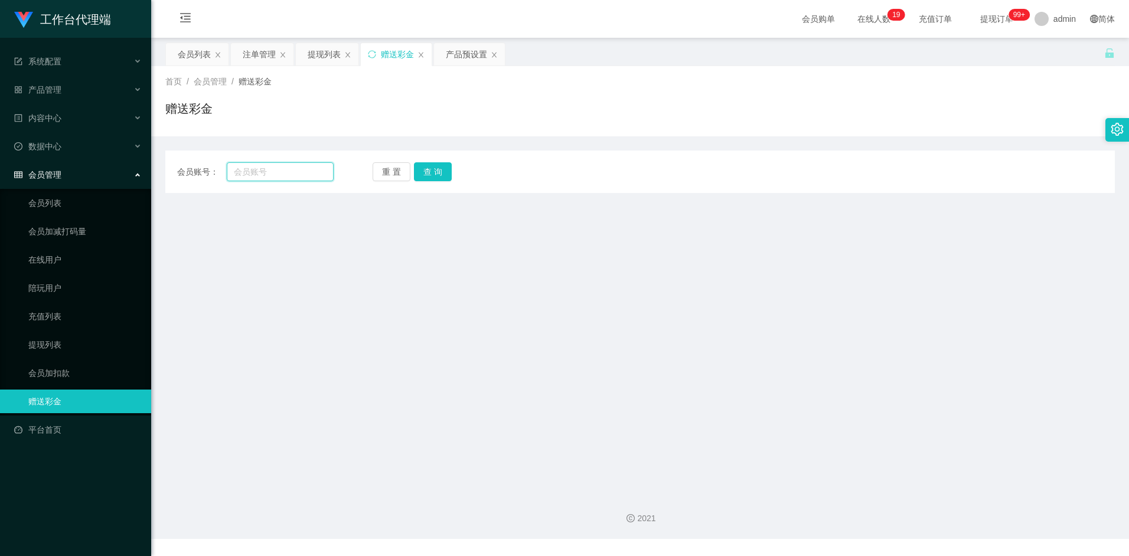
click at [286, 175] on input "text" at bounding box center [280, 171] width 106 height 19
paste input "Kan5499"
type input "Kan5499"
click at [437, 178] on button "查 询" at bounding box center [433, 171] width 38 height 19
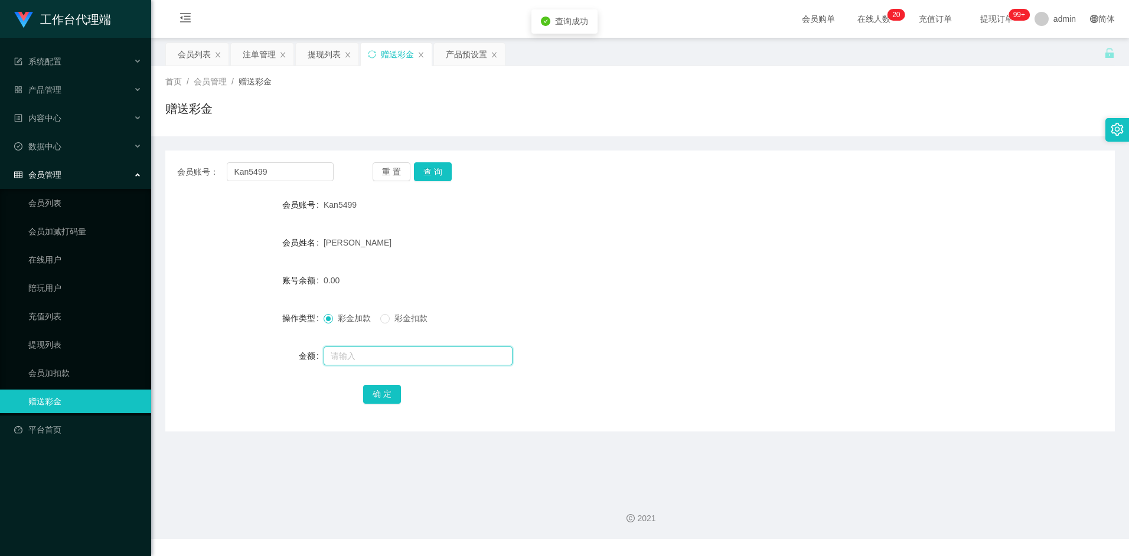
click at [367, 360] on input "text" at bounding box center [418, 356] width 189 height 19
type input "100"
click at [392, 396] on button "确 定" at bounding box center [382, 394] width 38 height 19
click at [576, 270] on div "100.00" at bounding box center [601, 281] width 554 height 24
click at [597, 270] on div "100.00" at bounding box center [601, 281] width 554 height 24
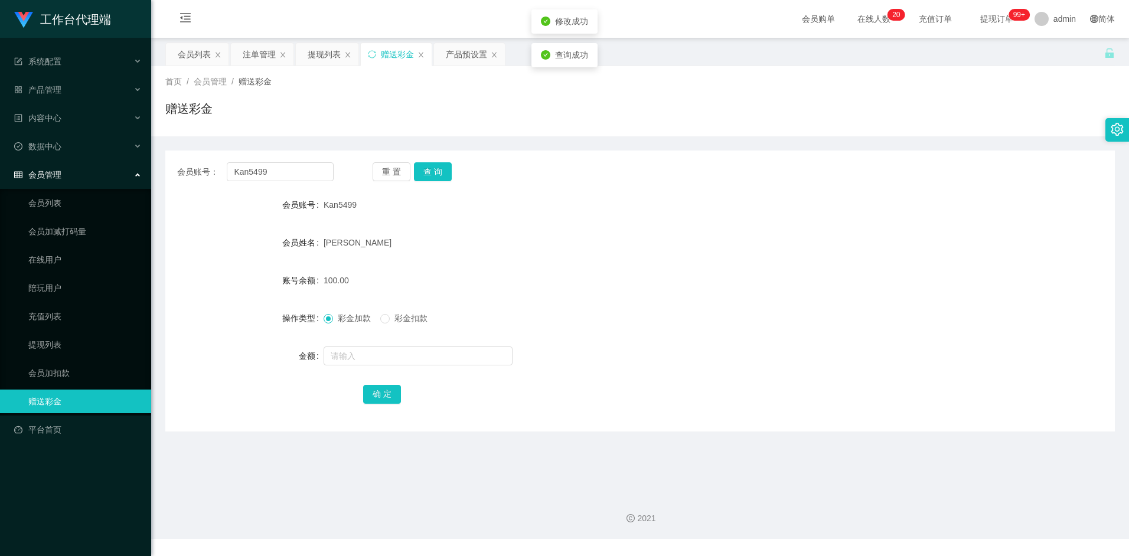
click at [606, 317] on div "彩金加款 彩金扣款" at bounding box center [601, 318] width 554 height 24
click at [285, 172] on input "Kan5499" at bounding box center [280, 171] width 106 height 19
drag, startPoint x: 285, startPoint y: 172, endPoint x: 213, endPoint y: 173, distance: 72.6
click at [213, 173] on div "会员账号： Kan5499" at bounding box center [255, 171] width 156 height 19
paste input "dennisjoshua"
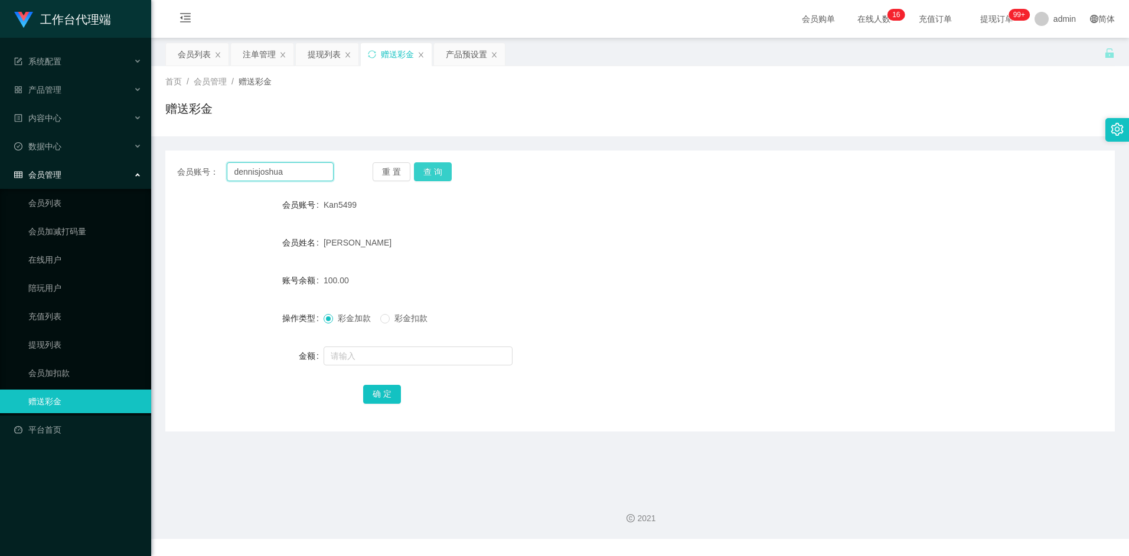
type input "dennisjoshua"
click at [432, 175] on button "查 询" at bounding box center [433, 171] width 38 height 19
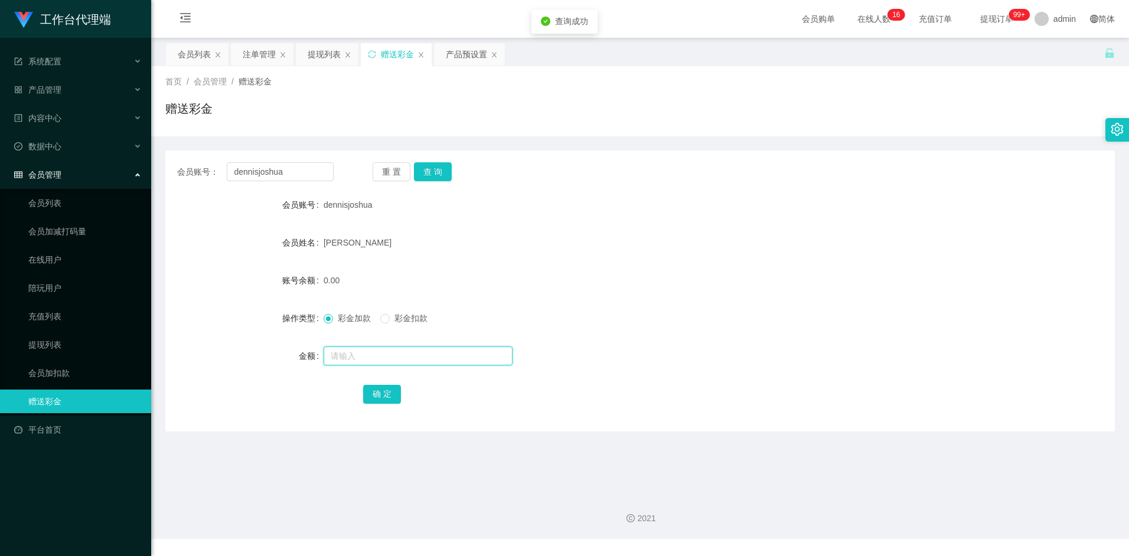
click at [380, 361] on input "text" at bounding box center [418, 356] width 189 height 19
type input "100"
click at [435, 168] on button "查 询" at bounding box center [433, 171] width 38 height 19
click at [386, 352] on input "text" at bounding box center [418, 356] width 189 height 19
type input "100"
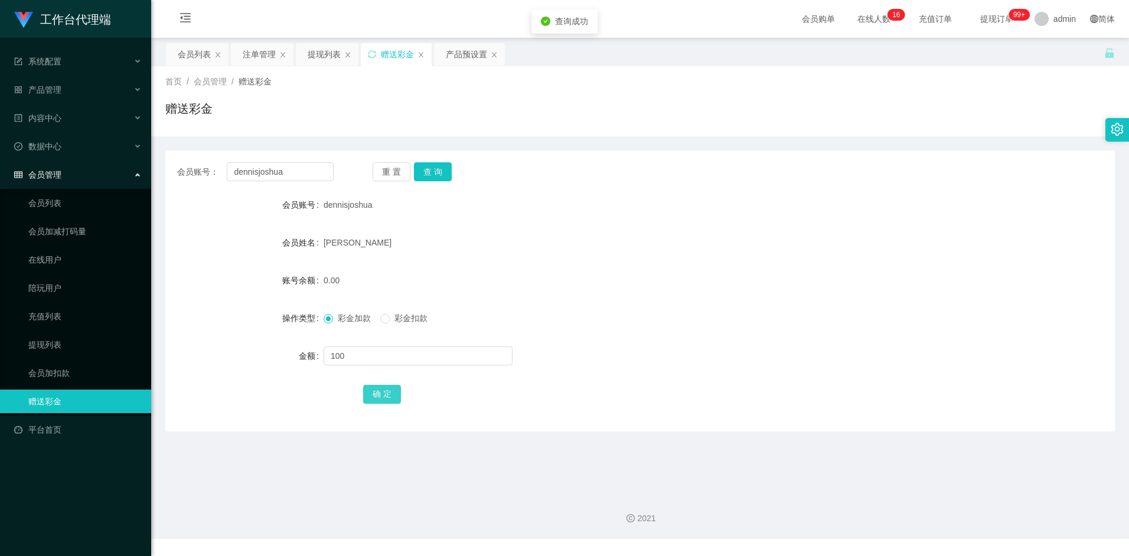
click at [386, 395] on button "确 定" at bounding box center [382, 394] width 38 height 19
click at [530, 254] on div "Dennis Joshua Wong" at bounding box center [601, 243] width 554 height 24
click at [452, 175] on div "重 置 查 询" at bounding box center [451, 171] width 156 height 19
click at [439, 168] on button "查 询" at bounding box center [433, 171] width 38 height 19
click at [664, 254] on div "Dennis Joshua Wong" at bounding box center [601, 243] width 554 height 24
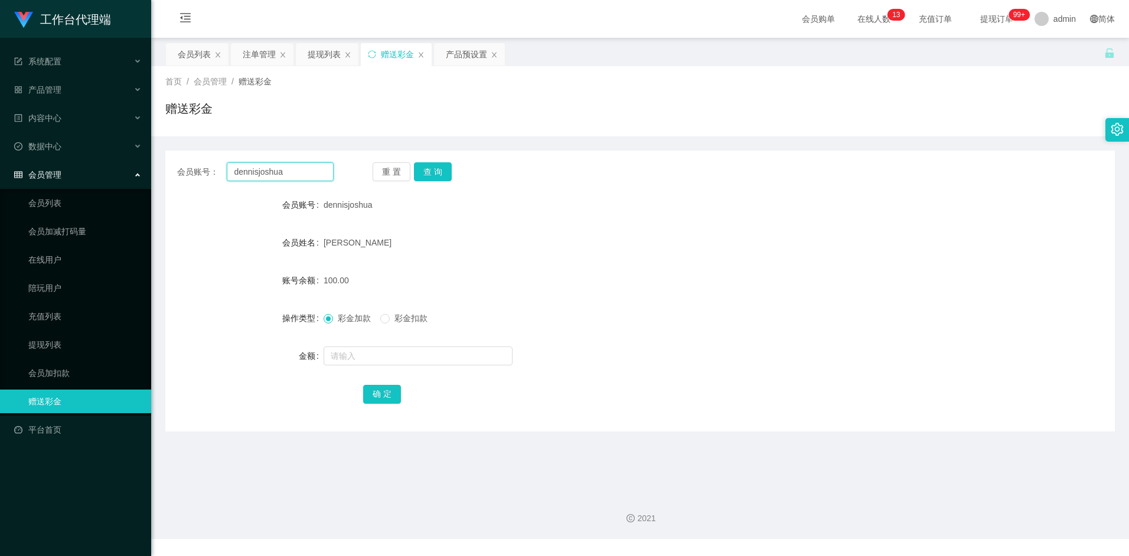
click at [292, 177] on input "dennisjoshua" at bounding box center [280, 171] width 106 height 19
paste input "96285066"
type input "96285066"
click at [432, 177] on button "查 询" at bounding box center [433, 171] width 38 height 19
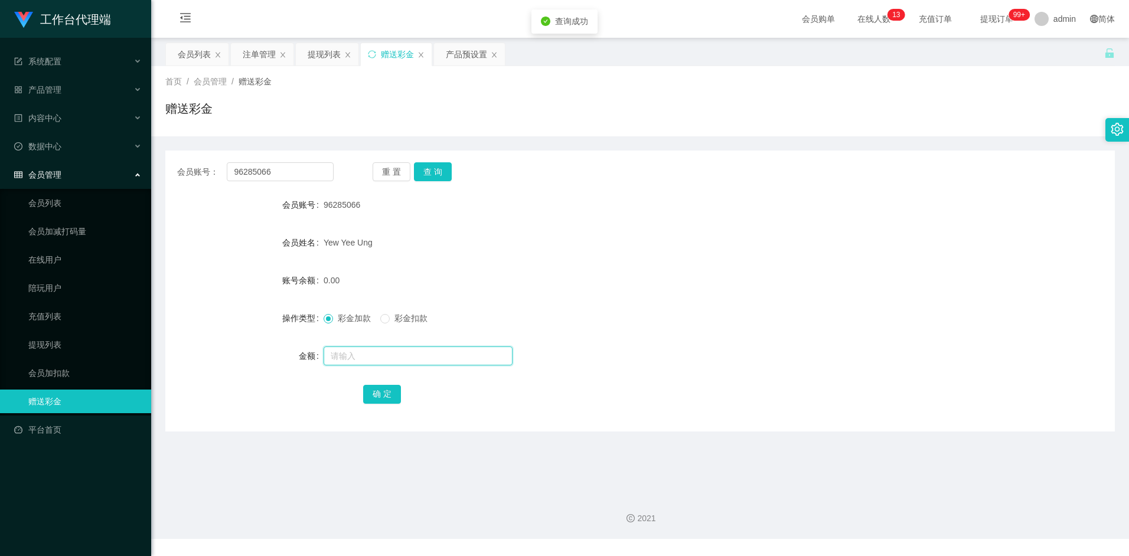
click at [354, 355] on input "text" at bounding box center [418, 356] width 189 height 19
type input "500"
click at [392, 394] on button "确 定" at bounding box center [382, 394] width 38 height 19
click at [582, 287] on div "500.00" at bounding box center [601, 281] width 554 height 24
click at [442, 174] on button "查 询" at bounding box center [433, 171] width 38 height 19
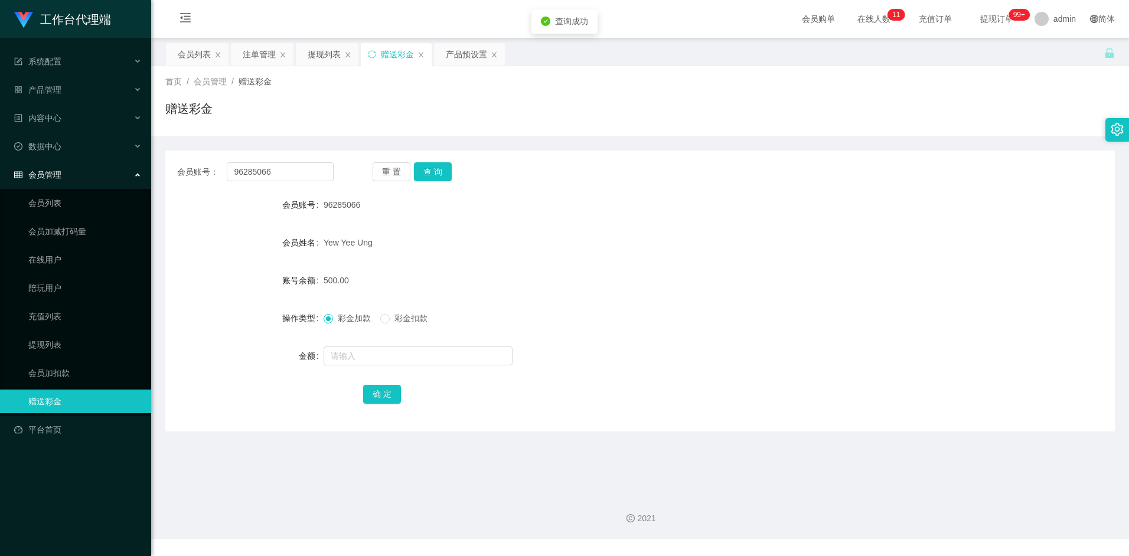
drag, startPoint x: 687, startPoint y: 257, endPoint x: 705, endPoint y: 251, distance: 19.4
click at [687, 257] on form "会员账号 96285066 会员姓名 Yew Yee Ung 账号余额 500.00 操作类型 彩金加款 彩金扣款 金额 确 定" at bounding box center [639, 299] width 949 height 213
click at [290, 175] on input "96285066" at bounding box center [280, 171] width 106 height 19
paste input "Aa656112233"
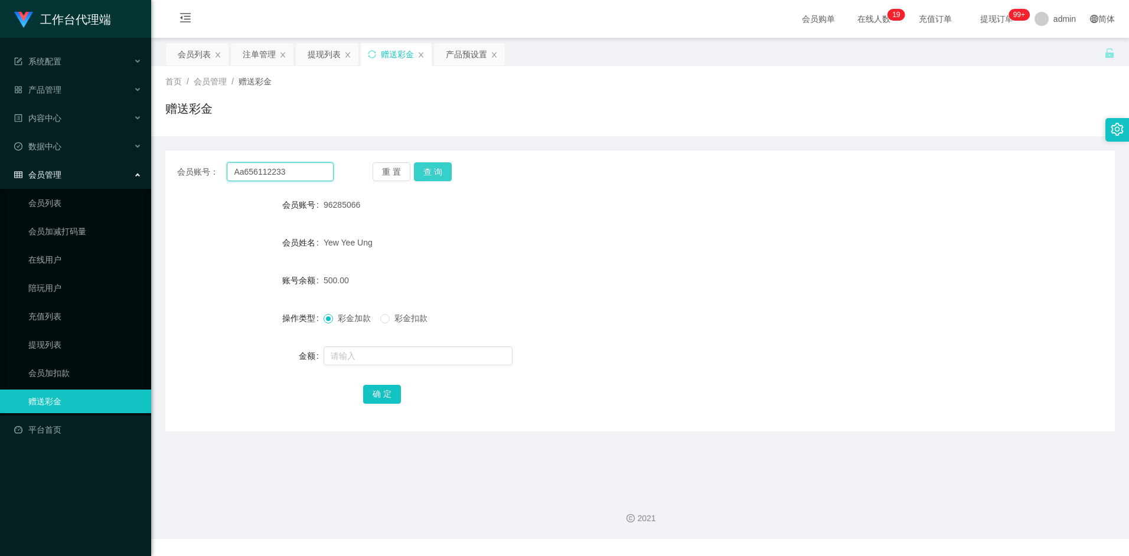
type input "Aa656112233"
click at [432, 169] on button "查 询" at bounding box center [433, 171] width 38 height 19
click at [437, 165] on button "查 询" at bounding box center [433, 171] width 38 height 19
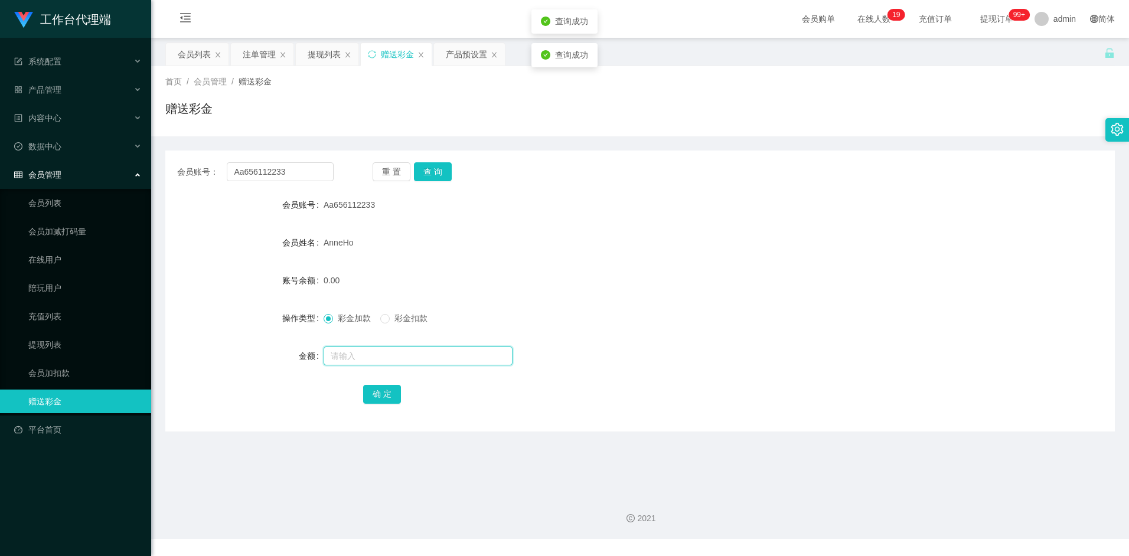
click at [356, 355] on input "text" at bounding box center [418, 356] width 189 height 19
type input "100"
click at [657, 321] on div "彩金加款 彩金扣款" at bounding box center [601, 318] width 554 height 24
click at [378, 394] on button "确 定" at bounding box center [382, 394] width 38 height 19
click at [619, 300] on form "会员账号 Aa656112233 会员姓名 AnneHo 账号余额 100.00 操作类型 彩金加款 彩金扣款 金额 确 定" at bounding box center [639, 299] width 949 height 213
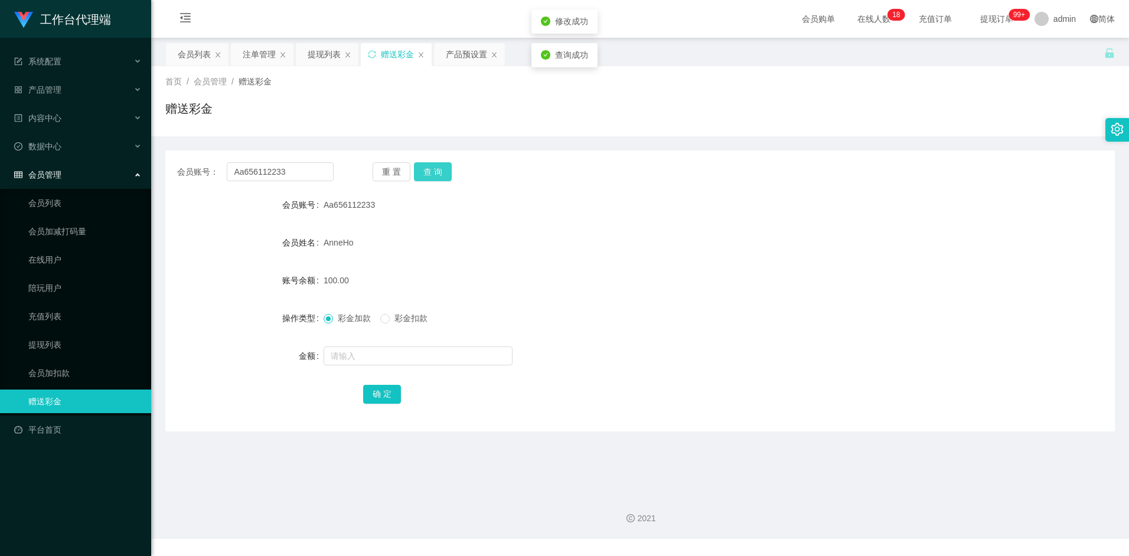
click at [443, 164] on button "查 询" at bounding box center [433, 171] width 38 height 19
drag, startPoint x: 296, startPoint y: 166, endPoint x: 198, endPoint y: 169, distance: 98.0
click at [198, 169] on div "会员账号： Aa656112233" at bounding box center [255, 171] width 156 height 19
